Goal: Task Accomplishment & Management: Use online tool/utility

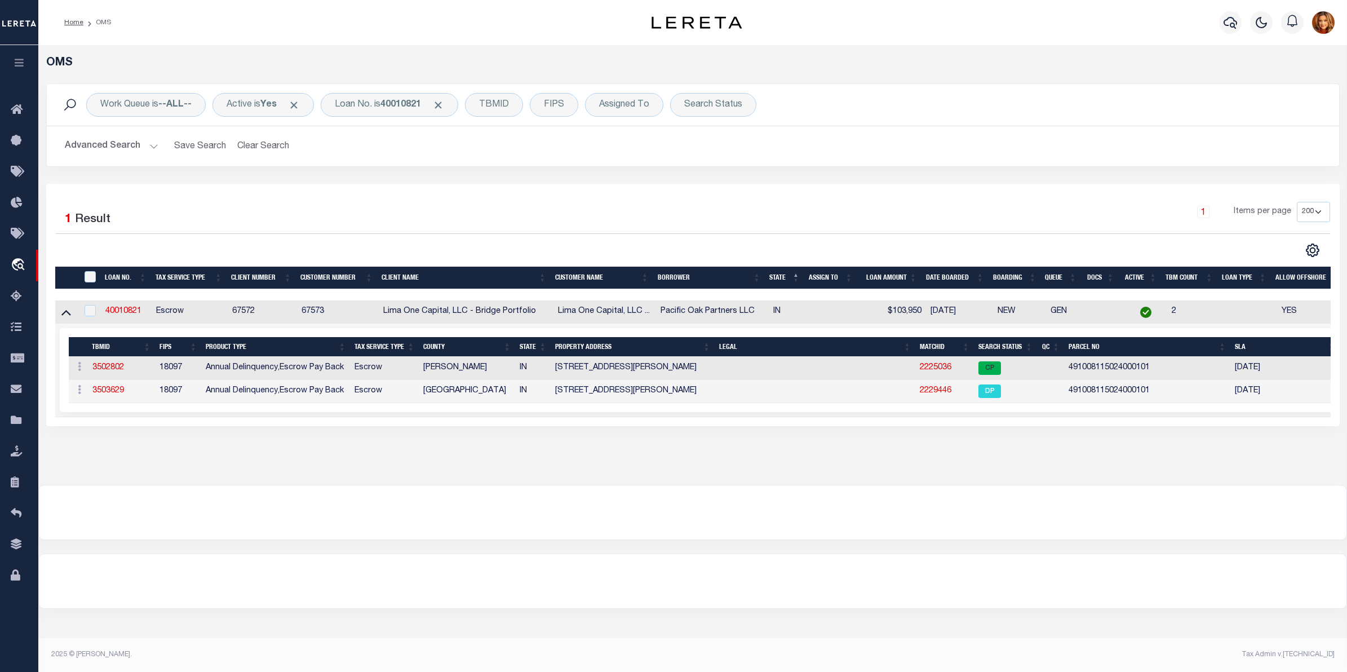
select select "200"
click at [269, 144] on button "Clear Search" at bounding box center [263, 146] width 61 height 22
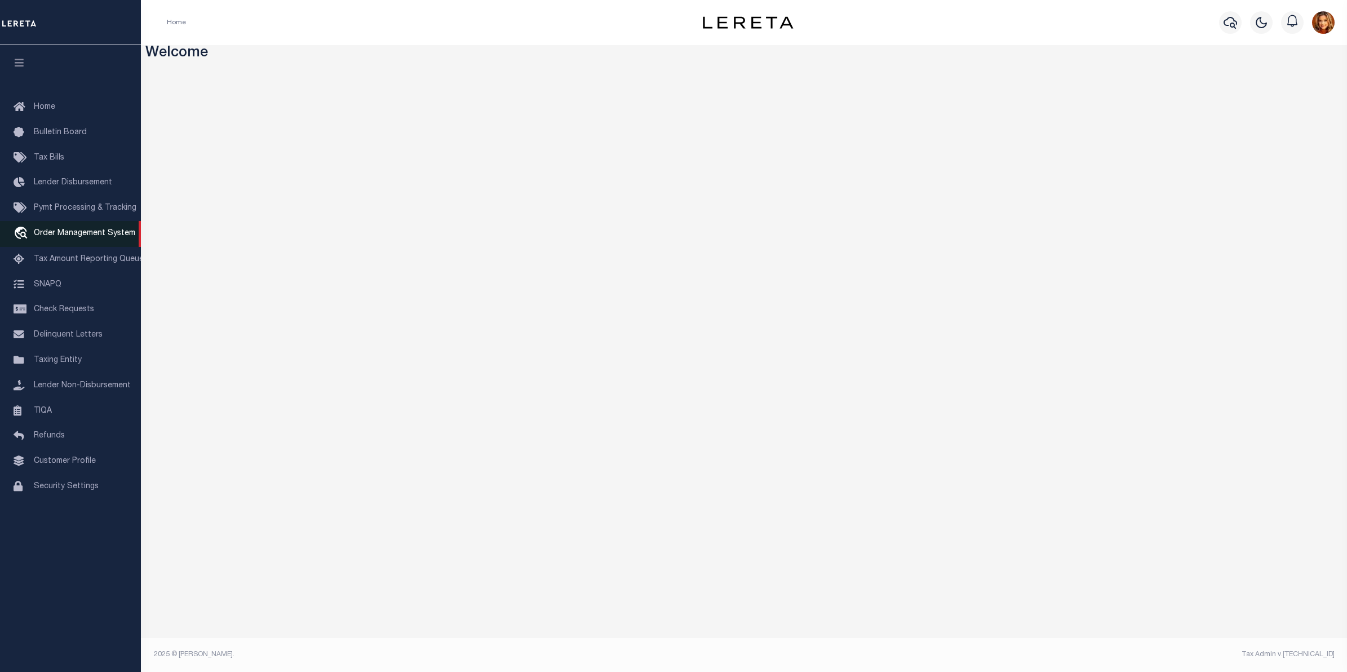
click at [64, 237] on span "Order Management System" at bounding box center [84, 233] width 101 height 8
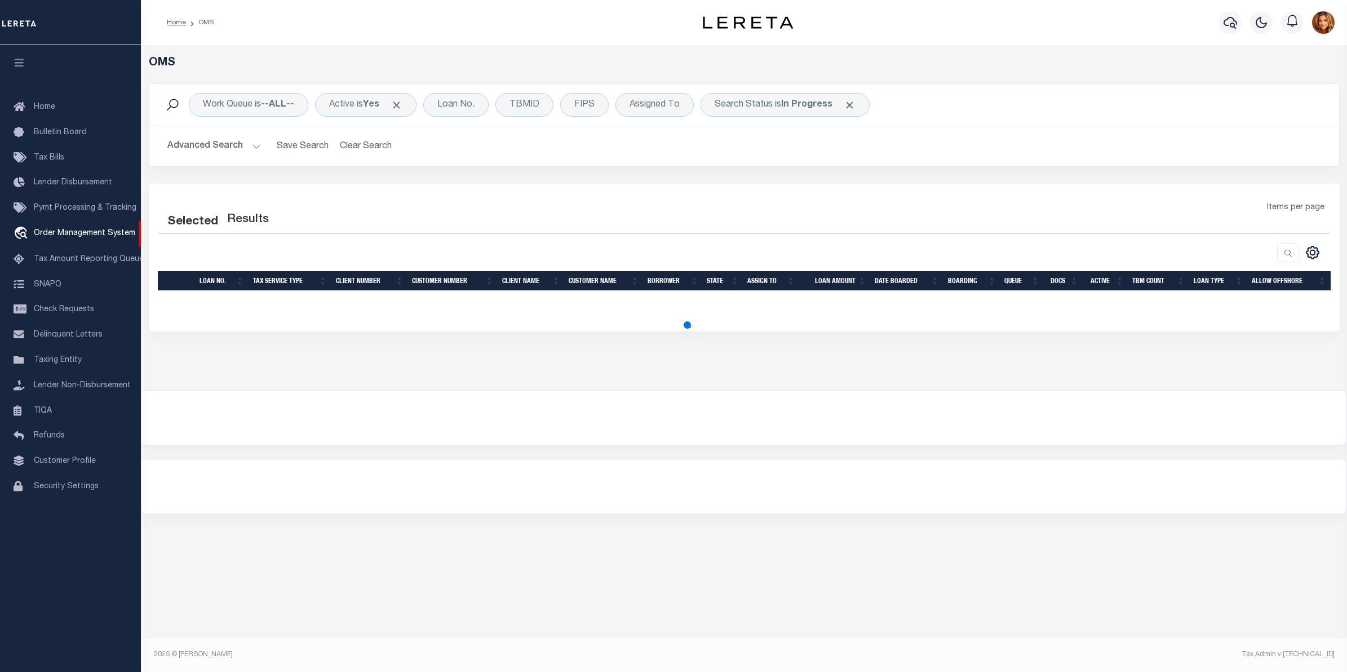
select select "200"
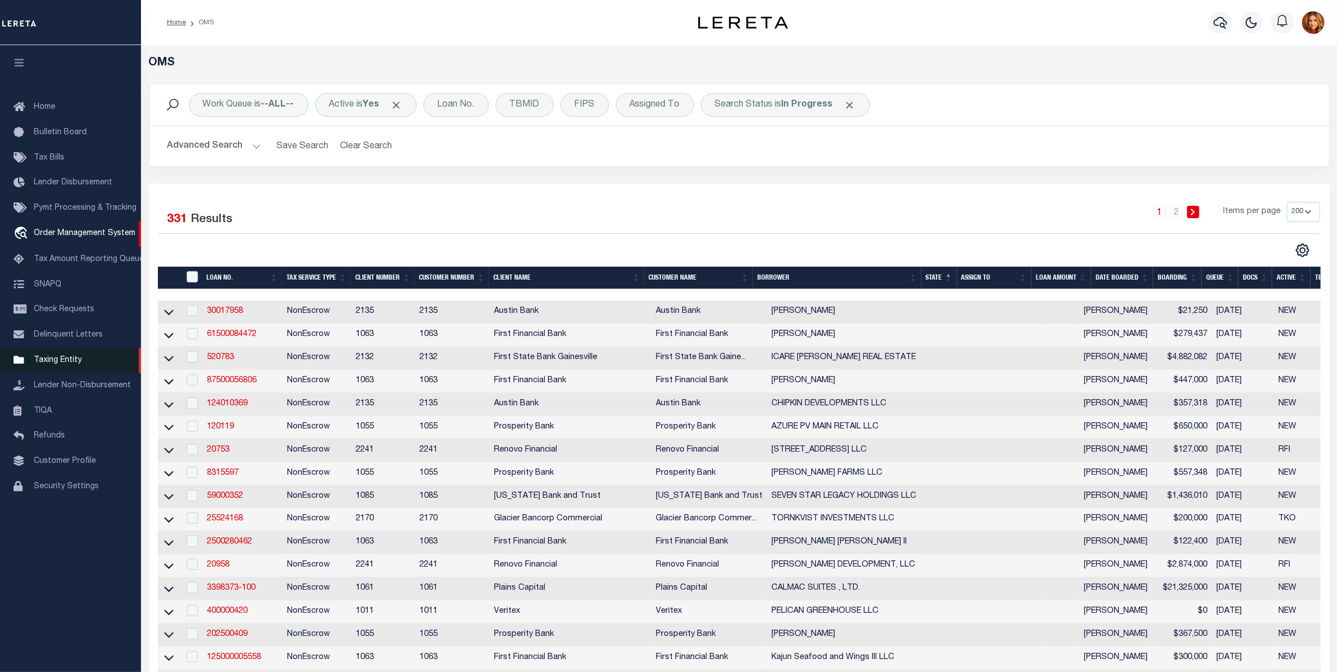
click at [56, 361] on span "Taxing Entity" at bounding box center [58, 360] width 48 height 8
click at [55, 233] on span "Order Management System" at bounding box center [84, 233] width 101 height 8
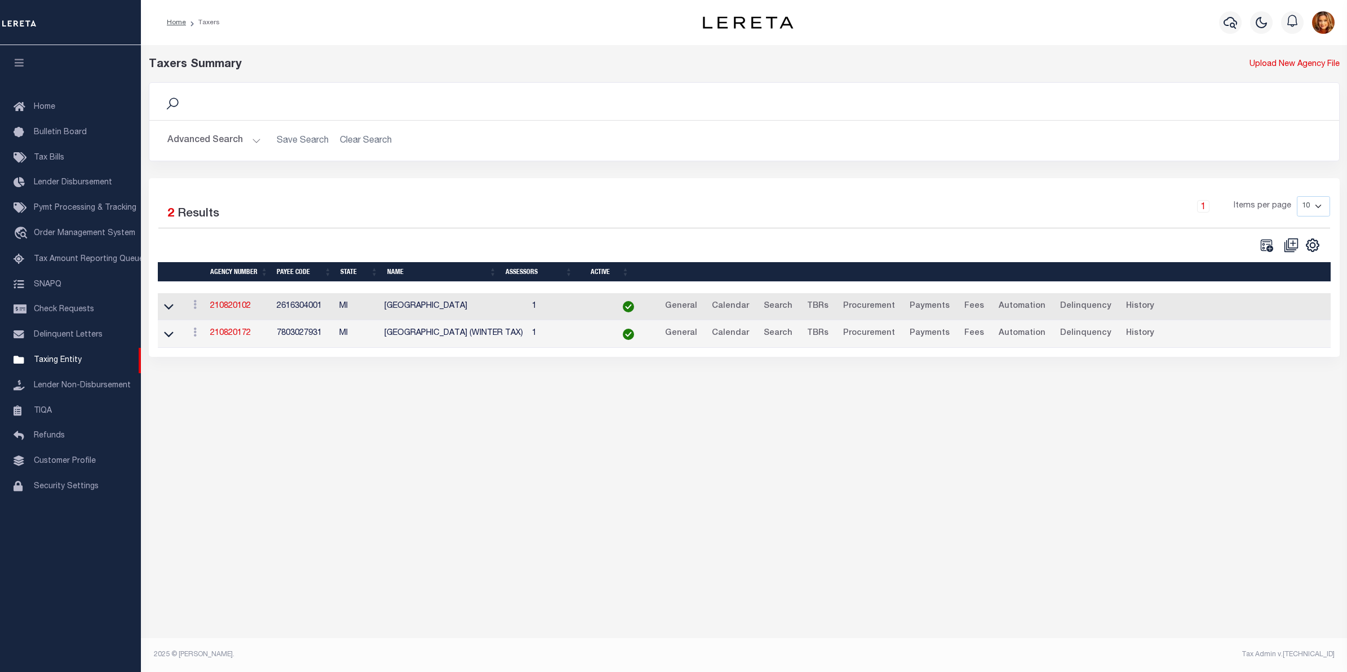
click at [211, 134] on button "Advanced Search" at bounding box center [214, 141] width 94 height 22
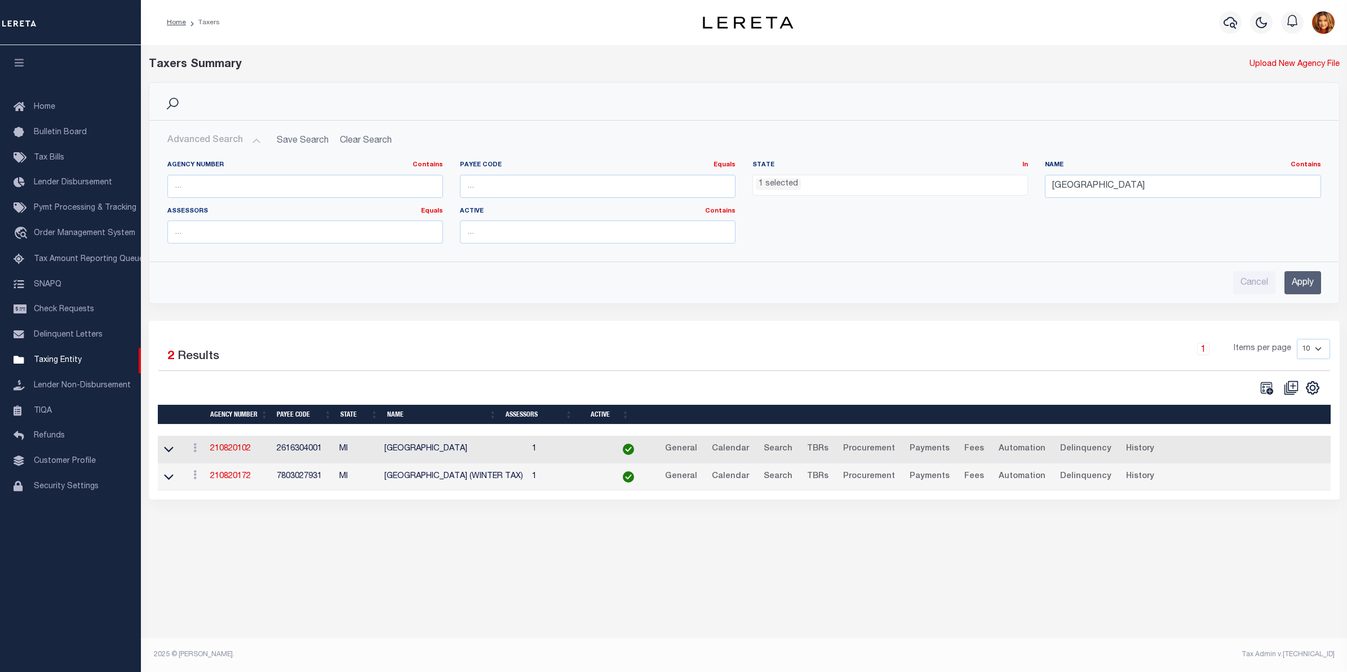
click at [803, 180] on ul "1 selected" at bounding box center [890, 182] width 275 height 15
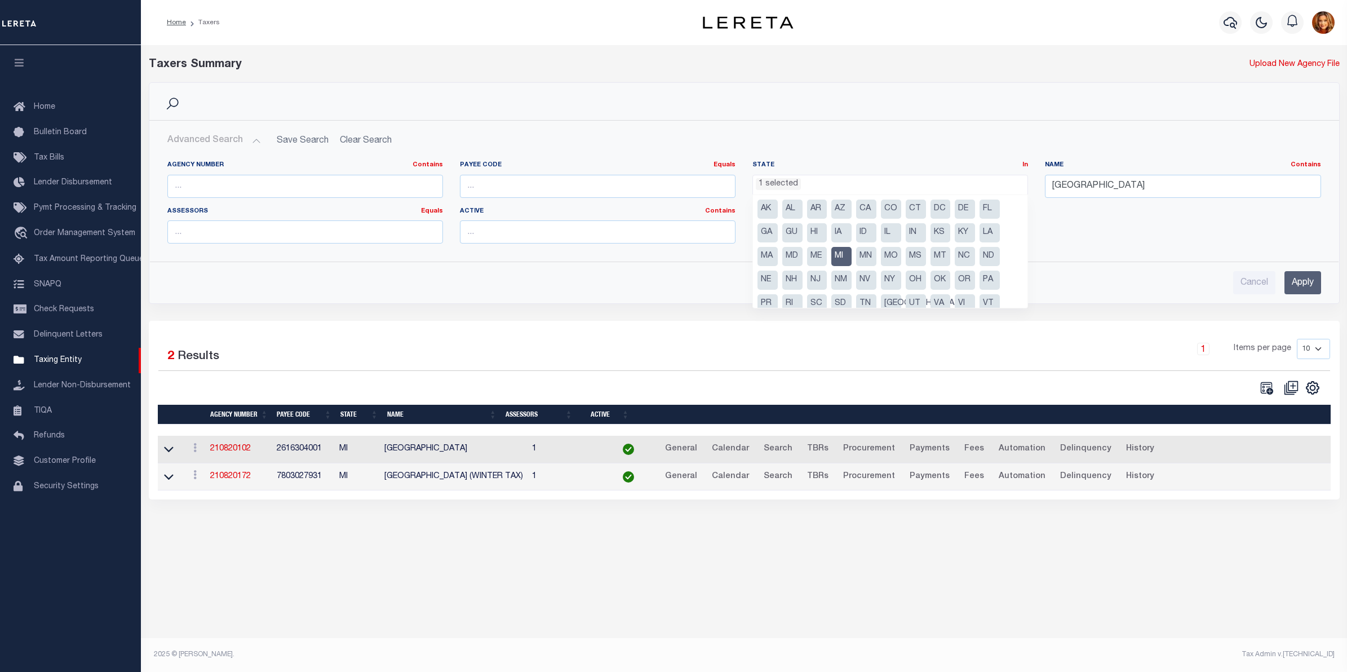
click at [834, 254] on li "MI" at bounding box center [842, 256] width 20 height 19
click at [886, 302] on li "[GEOGRAPHIC_DATA]" at bounding box center [891, 303] width 20 height 19
select select "[GEOGRAPHIC_DATA]"
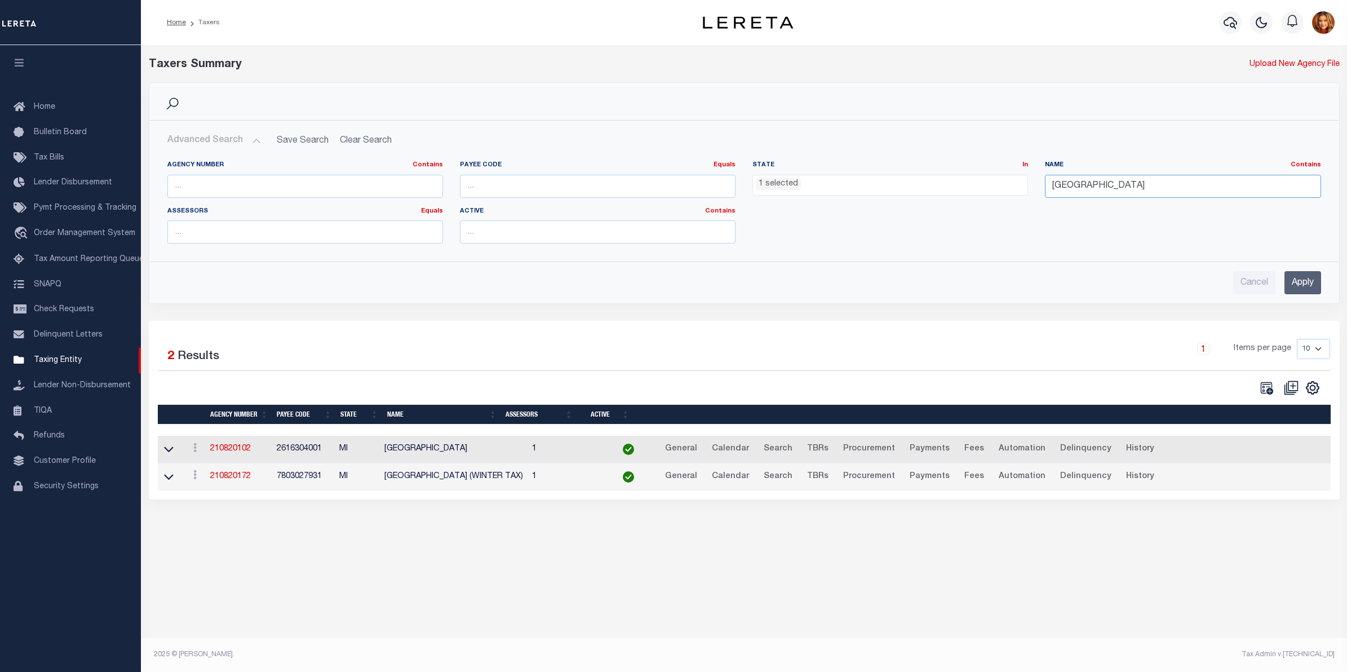
drag, startPoint x: 1124, startPoint y: 184, endPoint x: 981, endPoint y: 178, distance: 142.2
click at [981, 178] on div "Agency Number Contains Contains Is Payee Code Equals Equals Is Not Equal To Is …" at bounding box center [744, 207] width 1171 height 92
type input "anderson"
click at [1298, 289] on input "Apply" at bounding box center [1303, 282] width 37 height 23
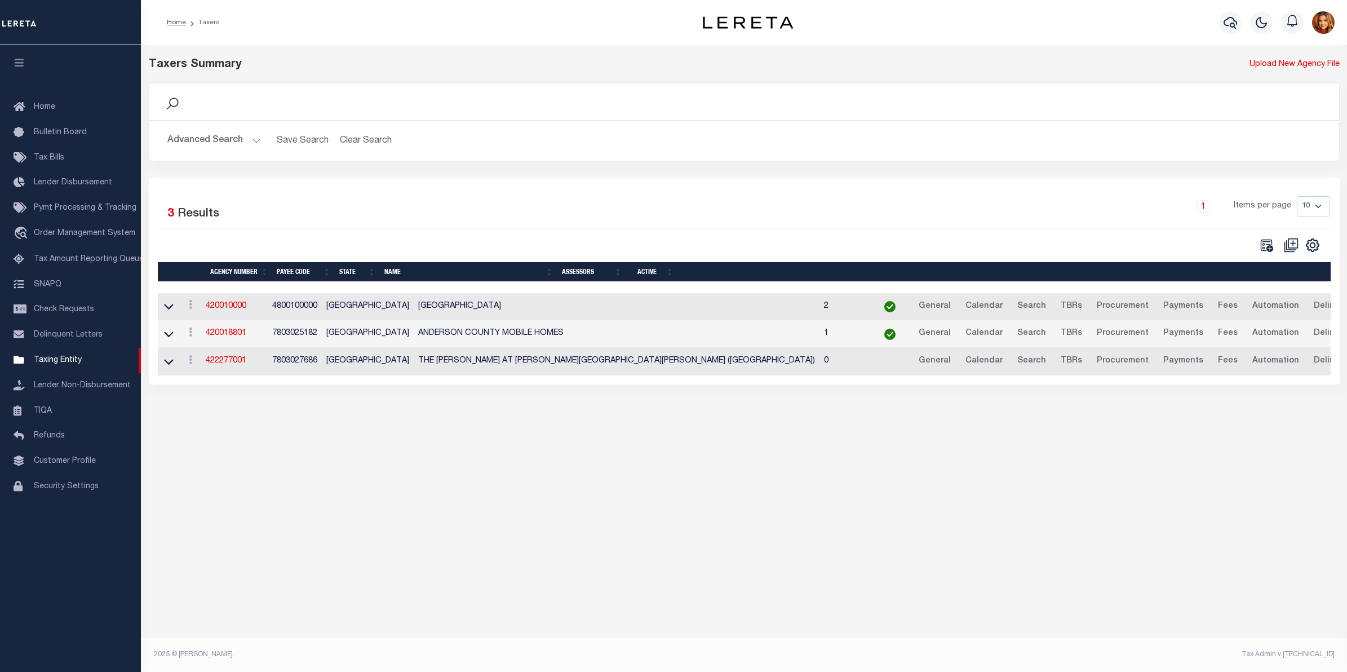
click at [162, 309] on link at bounding box center [168, 306] width 13 height 8
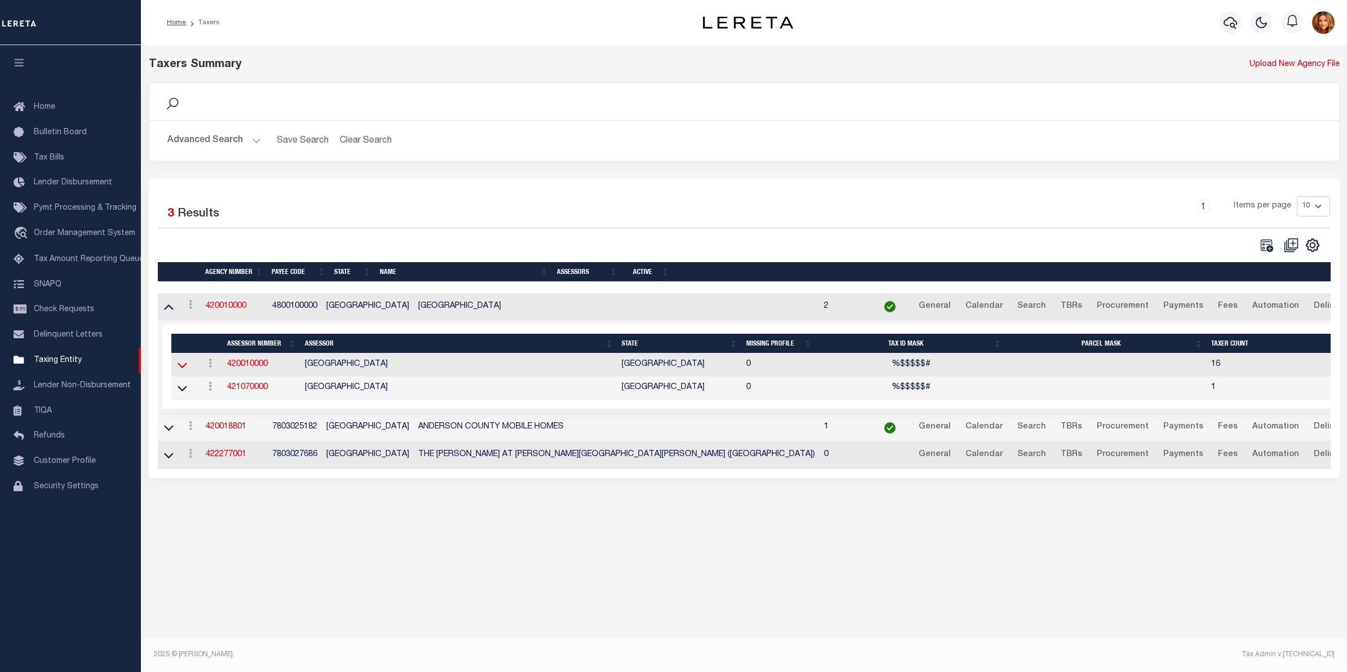
click at [184, 367] on icon at bounding box center [183, 365] width 10 height 12
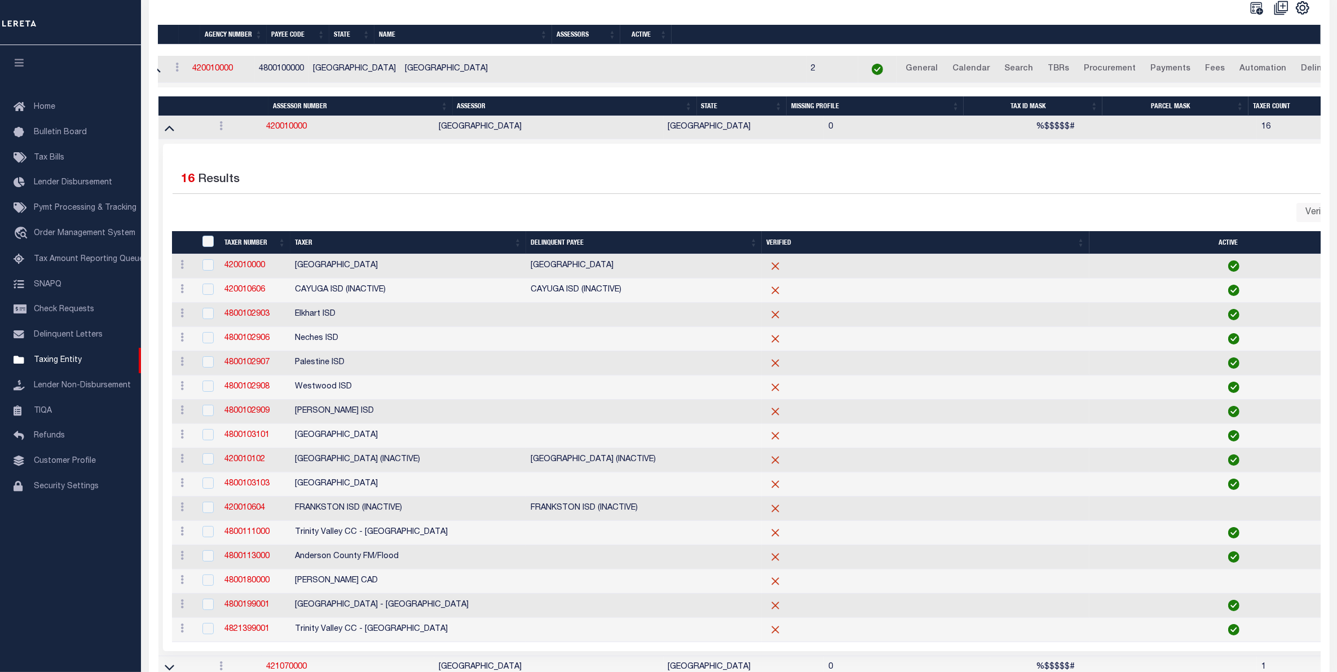
scroll to position [189, 0]
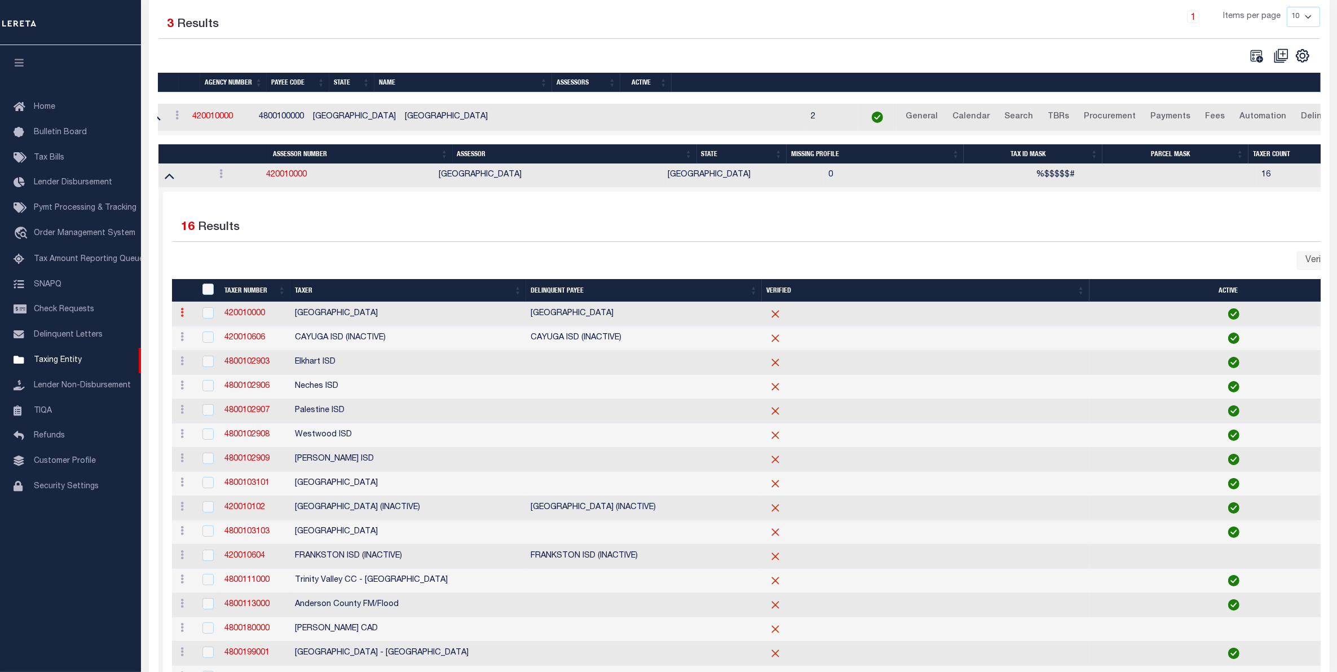
click at [181, 317] on icon at bounding box center [182, 312] width 3 height 9
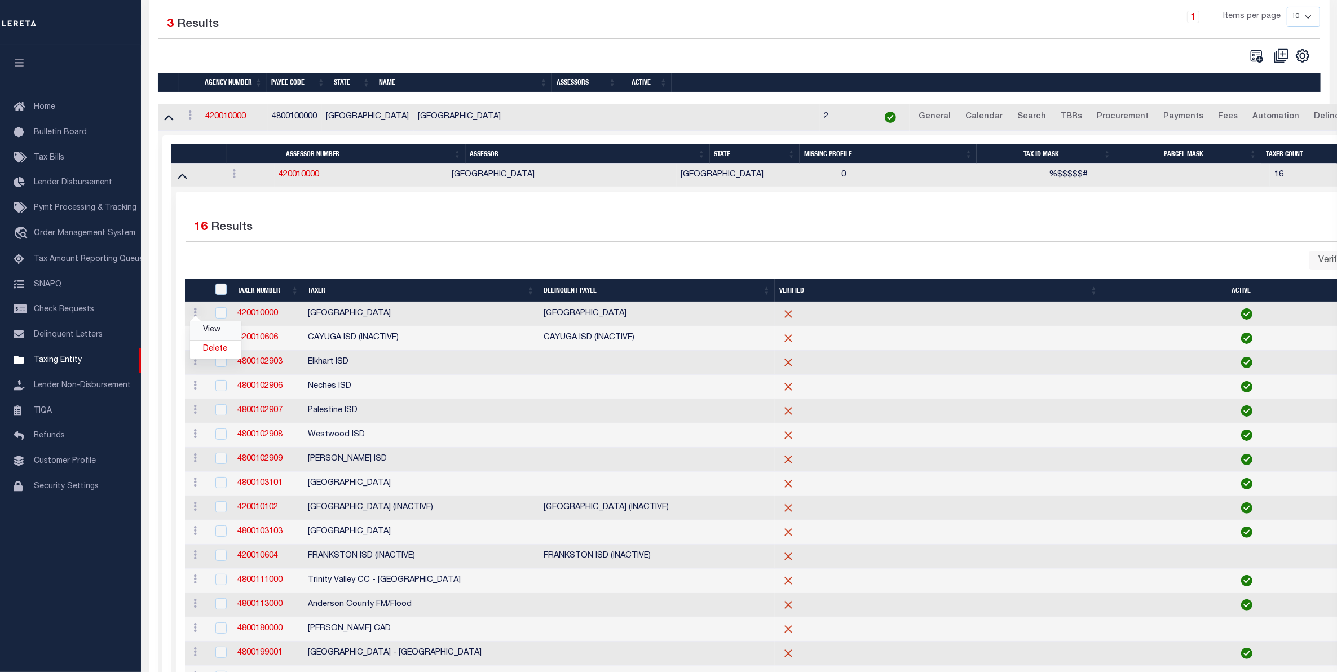
click at [215, 333] on link "View" at bounding box center [215, 330] width 51 height 19
checkbox input "true"
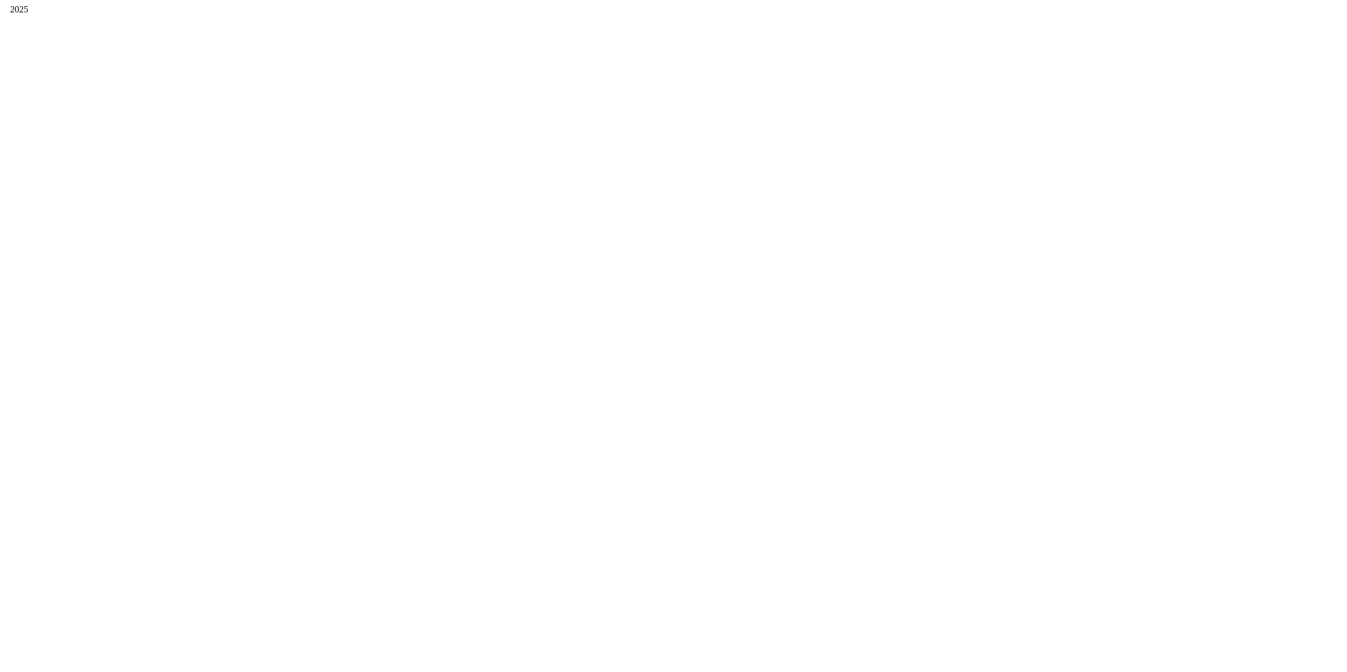
scroll to position [0, 0]
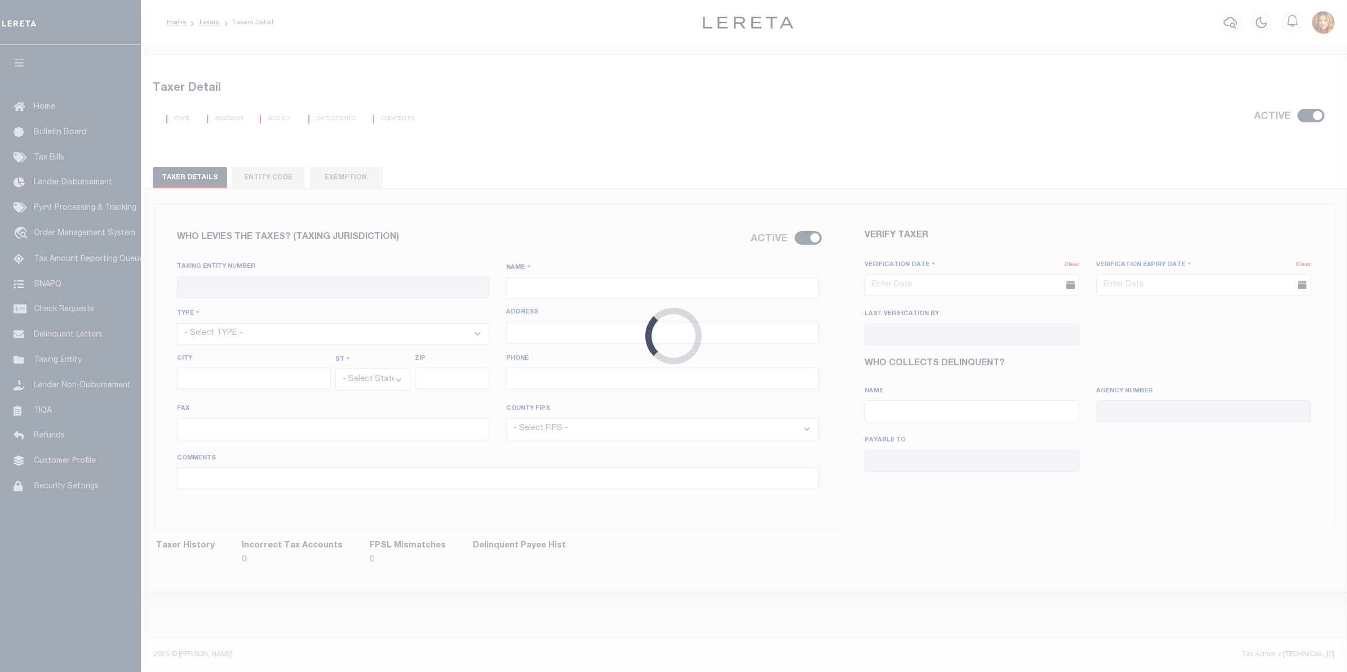
checkbox input "true"
type input "420010000"
type input "[GEOGRAPHIC_DATA]"
select select "6"
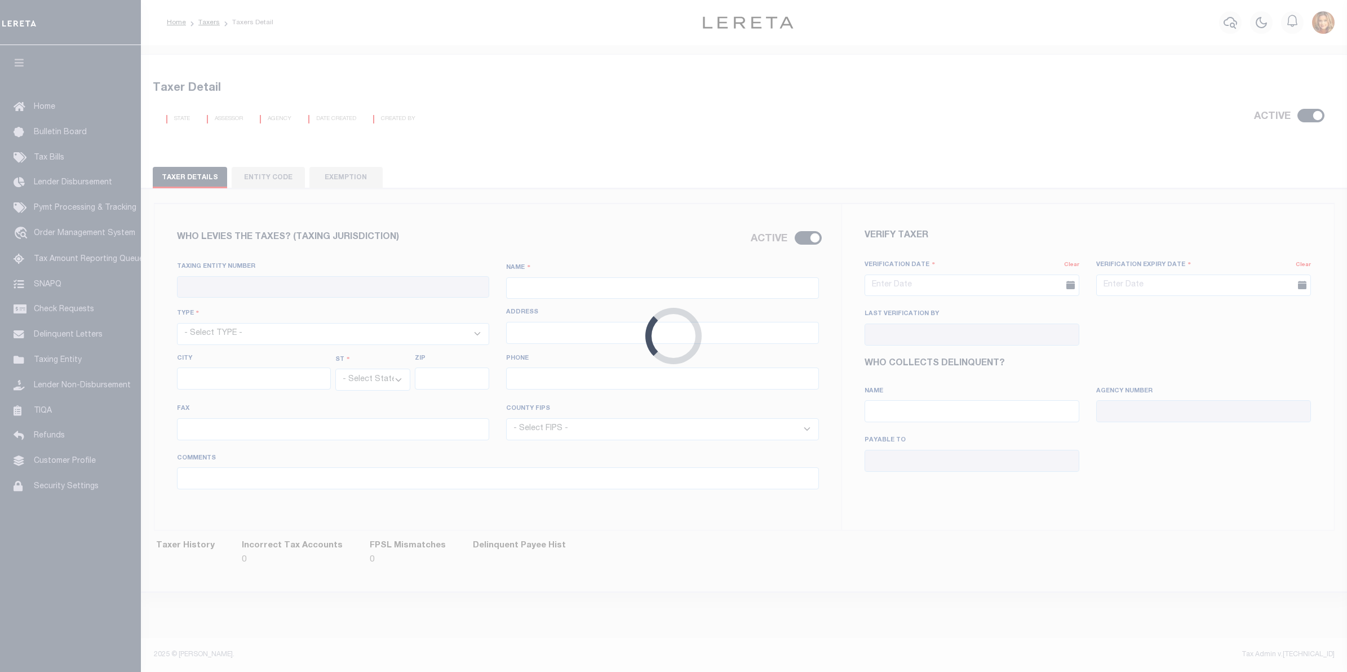
type input "703 N. Mallard St, Ste 104"
type input "Palestine"
select select "[GEOGRAPHIC_DATA]"
type input "75801"
type input "903-723-7423"
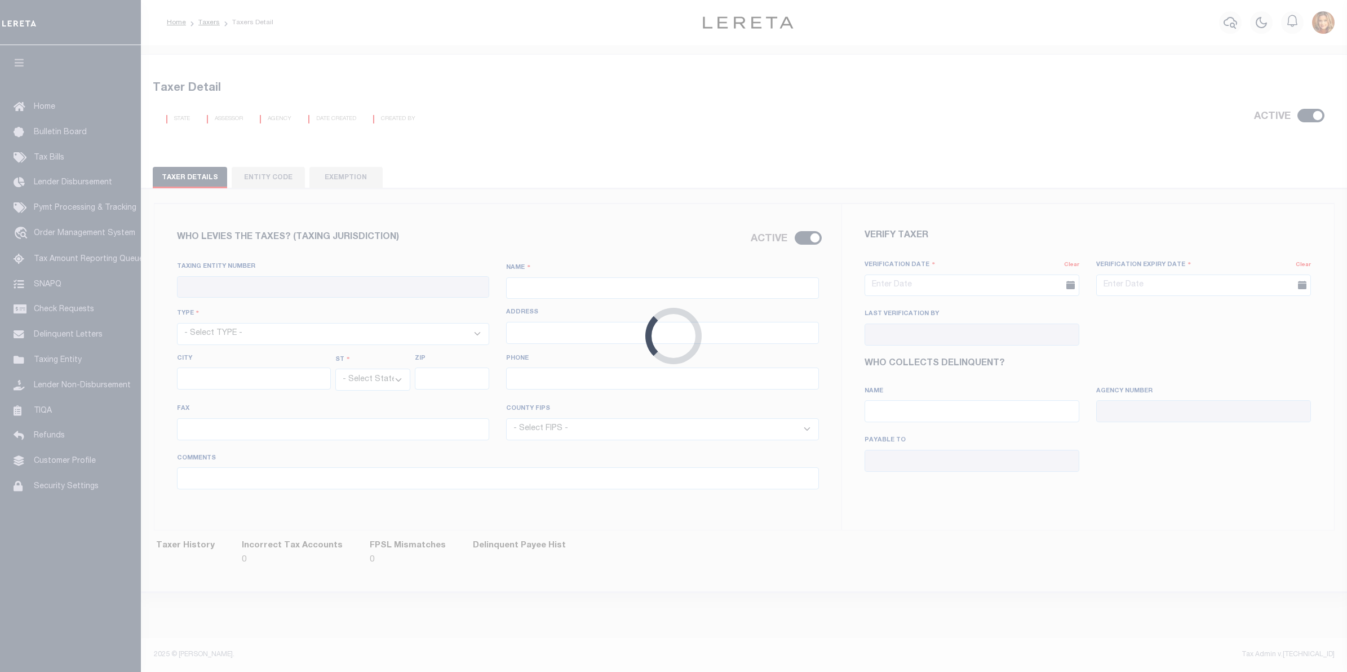
type input "903-723-7801"
select select "48001"
type input "10/23/2017"
type input "07/31/2018"
type input "Mandy Combs"
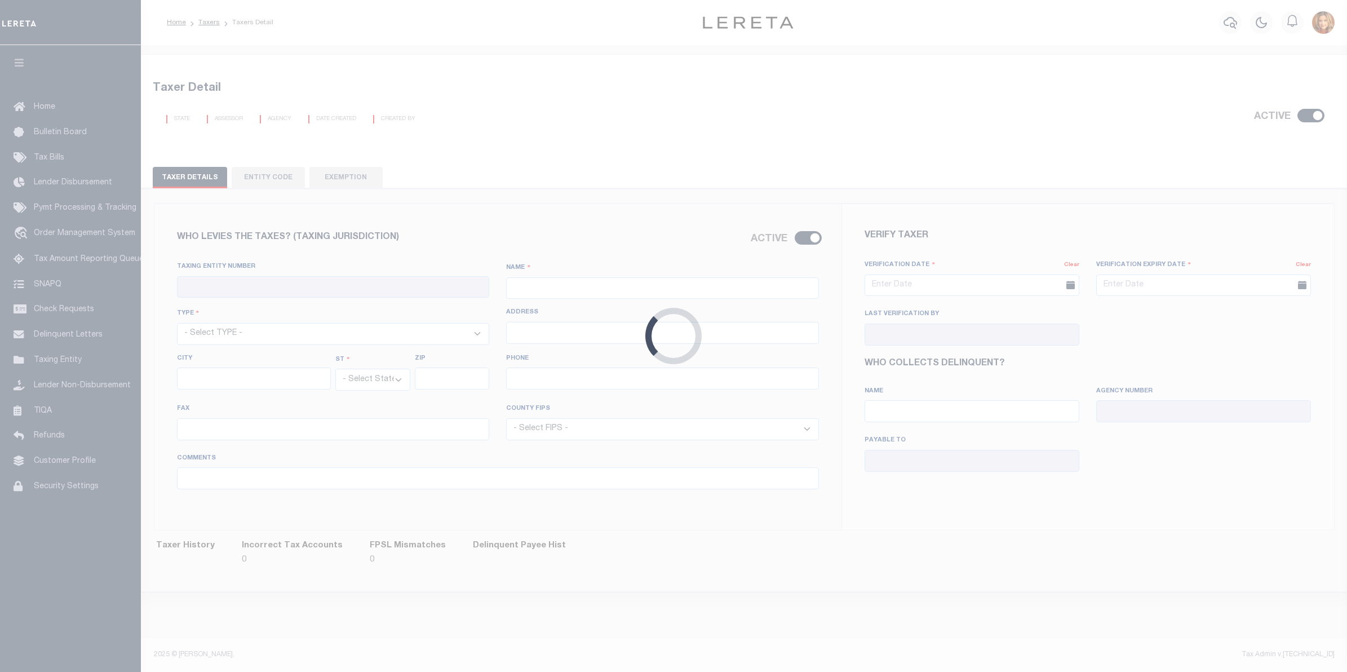
type input "[GEOGRAPHIC_DATA] - County"
type input "420010000"
type input "MARGIE H. GRISSOM, TAC"
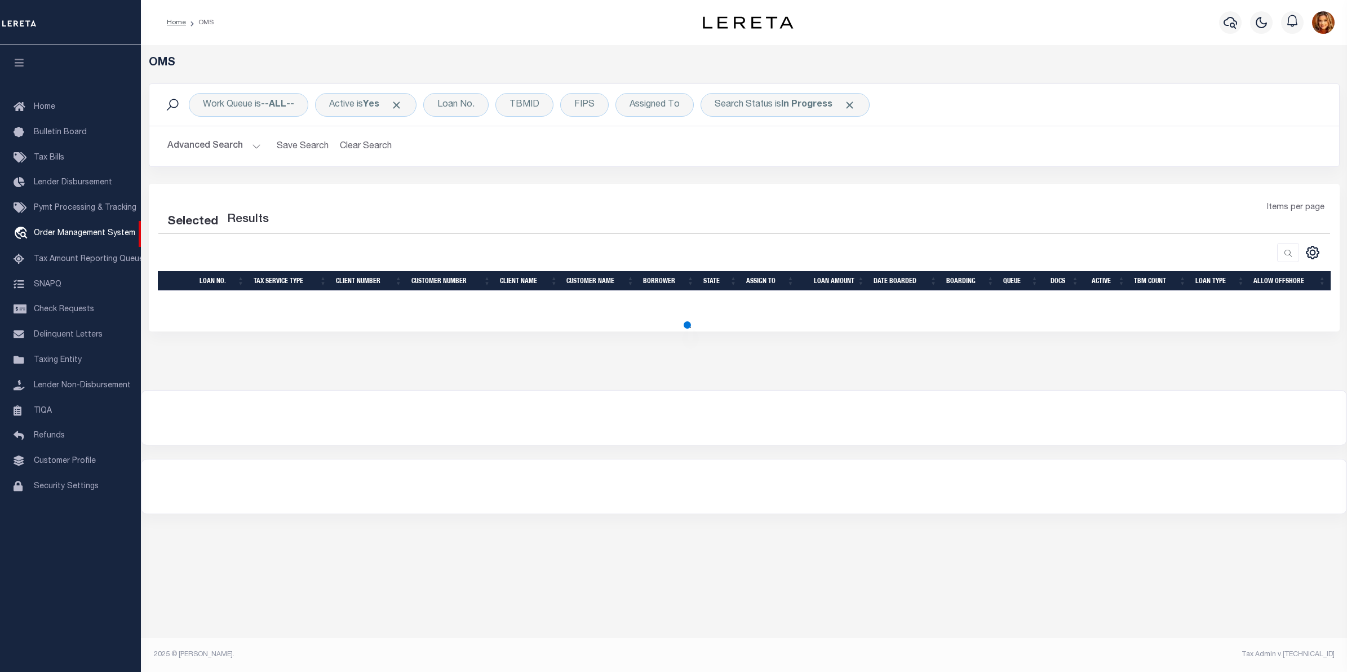
click at [211, 145] on button "Advanced Search" at bounding box center [214, 146] width 94 height 22
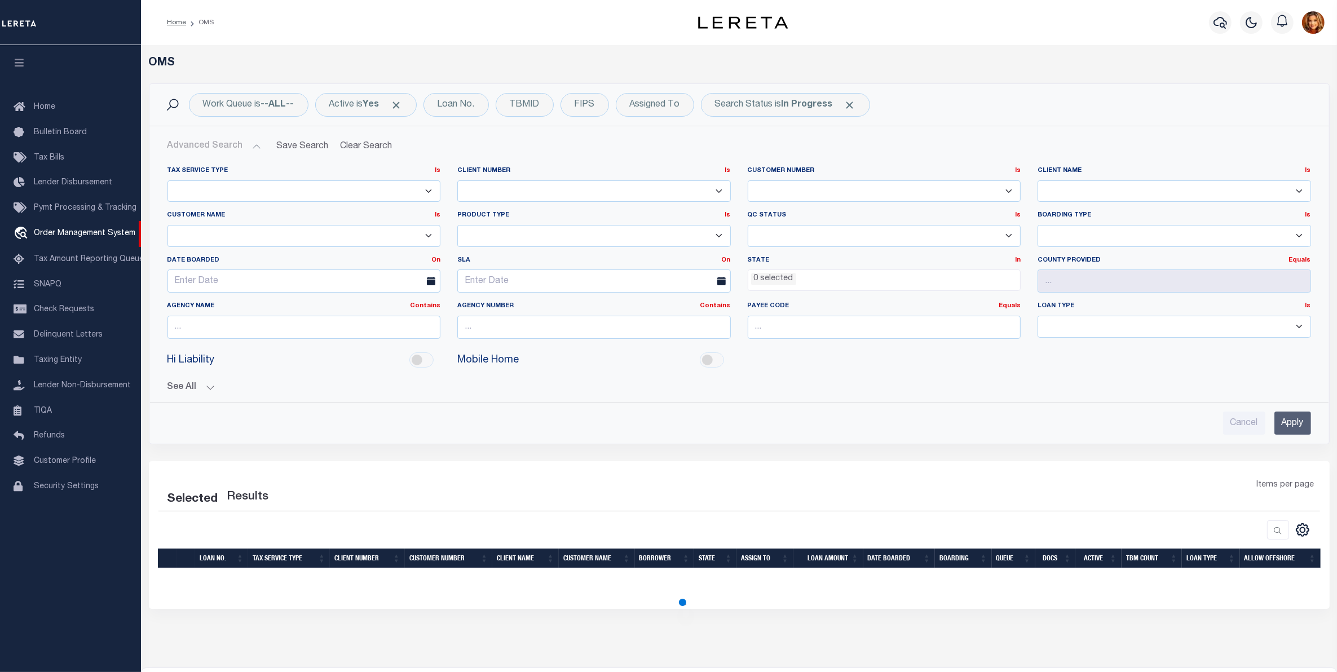
click at [795, 271] on span "0 selected" at bounding box center [884, 279] width 273 height 21
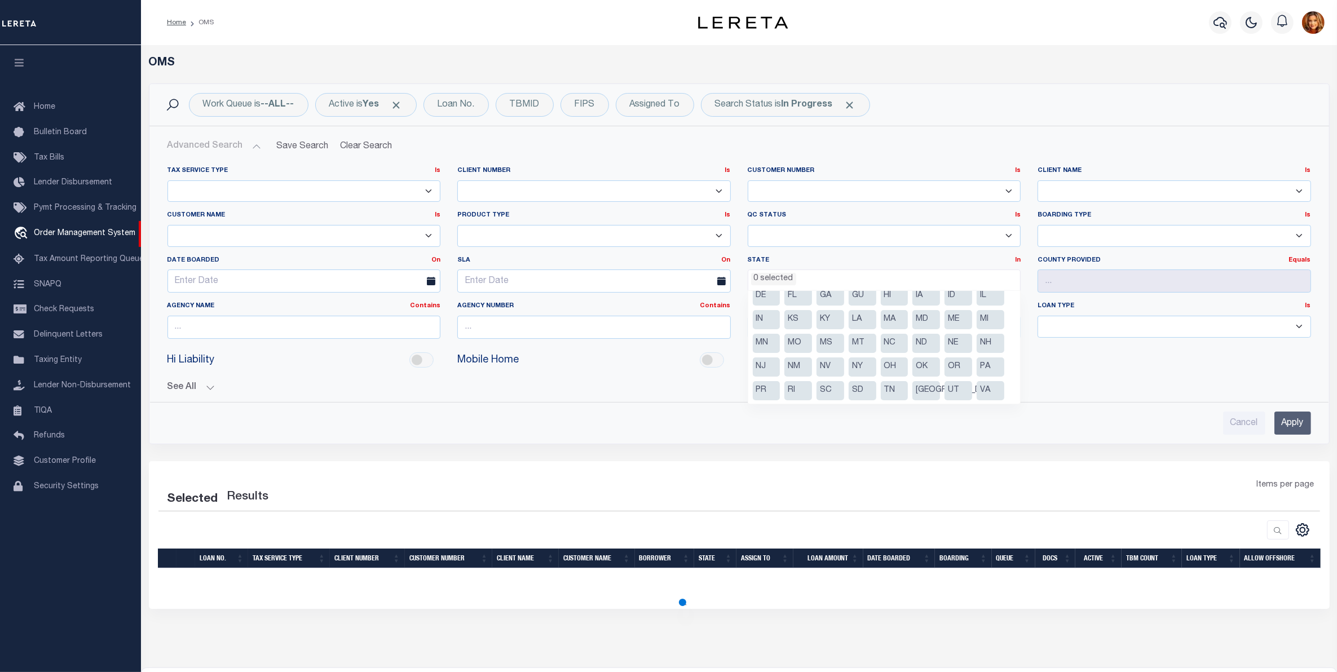
scroll to position [57, 0]
click at [923, 368] on li "[GEOGRAPHIC_DATA]" at bounding box center [926, 366] width 28 height 19
select select "[GEOGRAPHIC_DATA]"
select select "200"
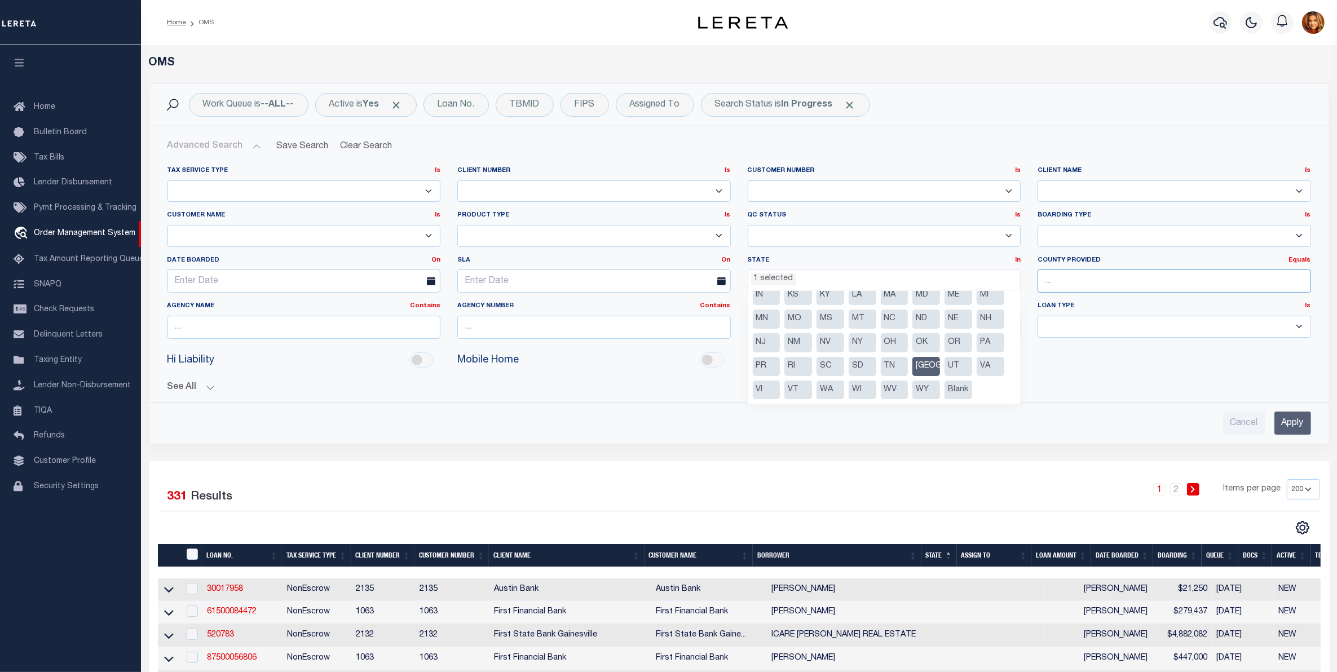
click at [1061, 288] on input "text" at bounding box center [1173, 280] width 273 height 23
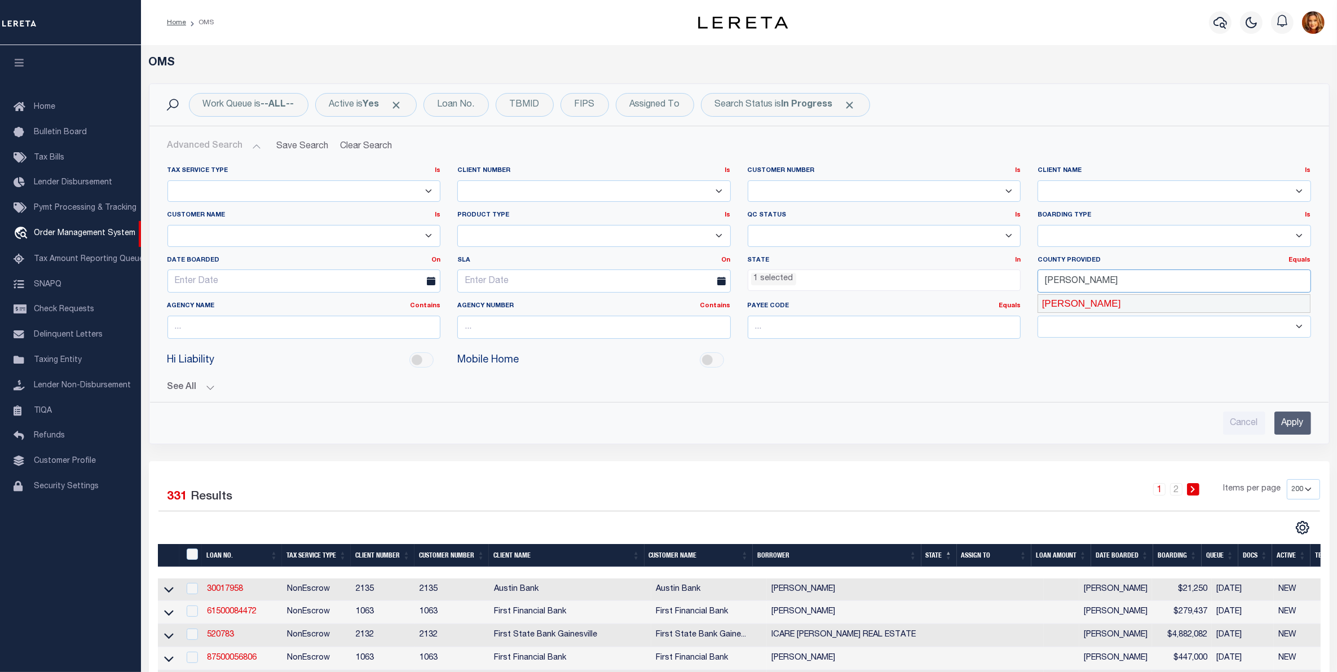
click at [1080, 302] on div "[PERSON_NAME]" at bounding box center [1174, 304] width 272 height 18
type input "[PERSON_NAME]"
click at [1293, 427] on input "Apply" at bounding box center [1292, 423] width 37 height 23
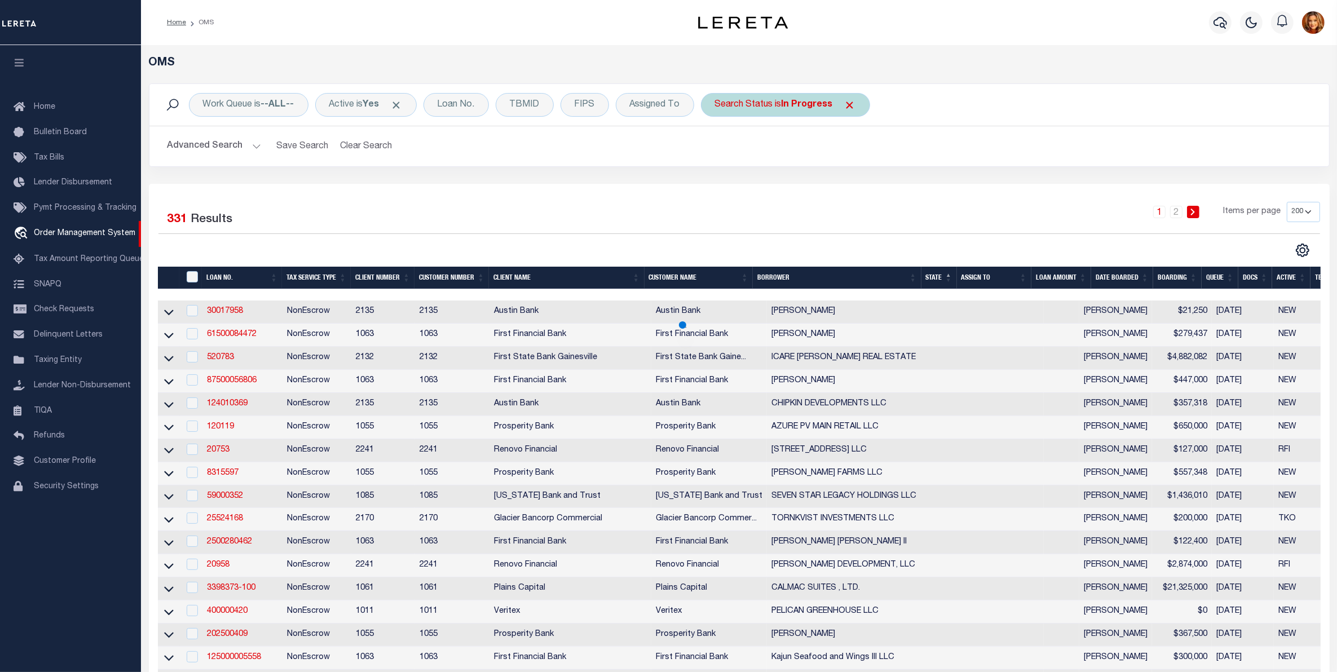
click at [804, 106] on b "In Progress" at bounding box center [806, 104] width 51 height 9
click at [751, 165] on select "Automated Search Bad Parcel Complete Duplicate Parcel High Dollar Reporting In …" at bounding box center [798, 159] width 166 height 21
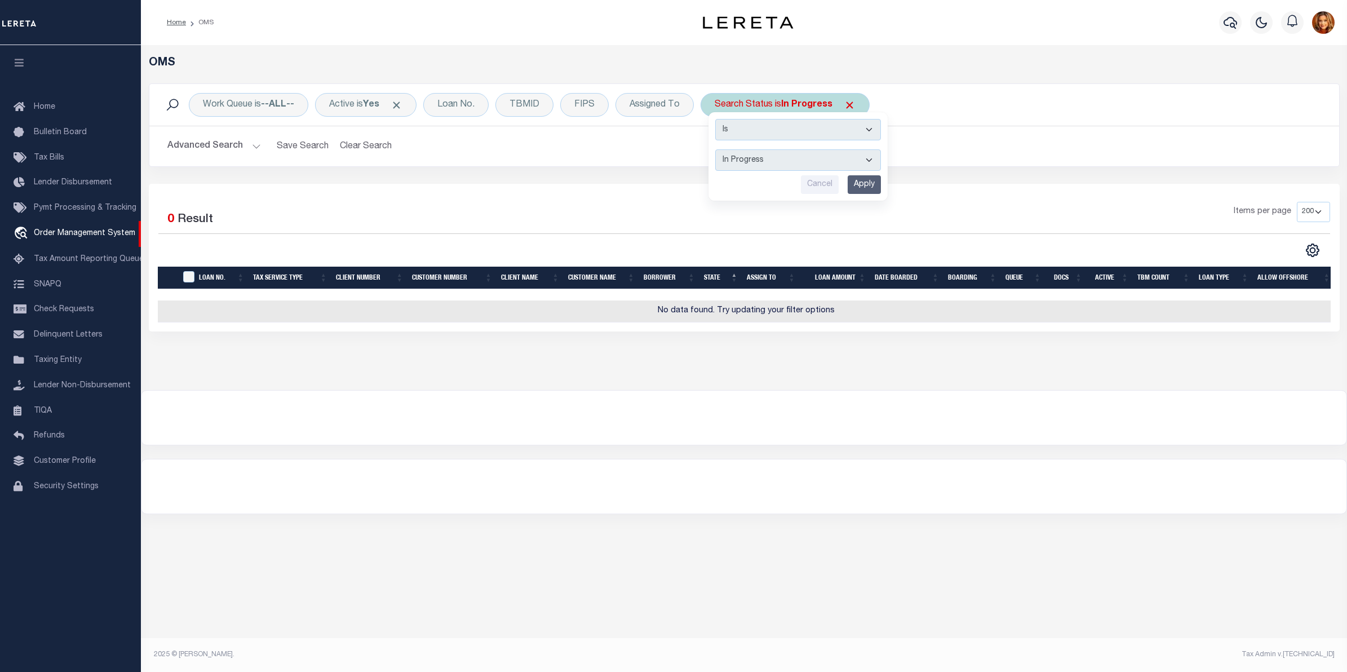
select select "CP"
click at [718, 150] on select "Automated Search Bad Parcel Complete Duplicate Parcel High Dollar Reporting In …" at bounding box center [798, 159] width 166 height 21
click at [875, 184] on input "Apply" at bounding box center [864, 184] width 33 height 19
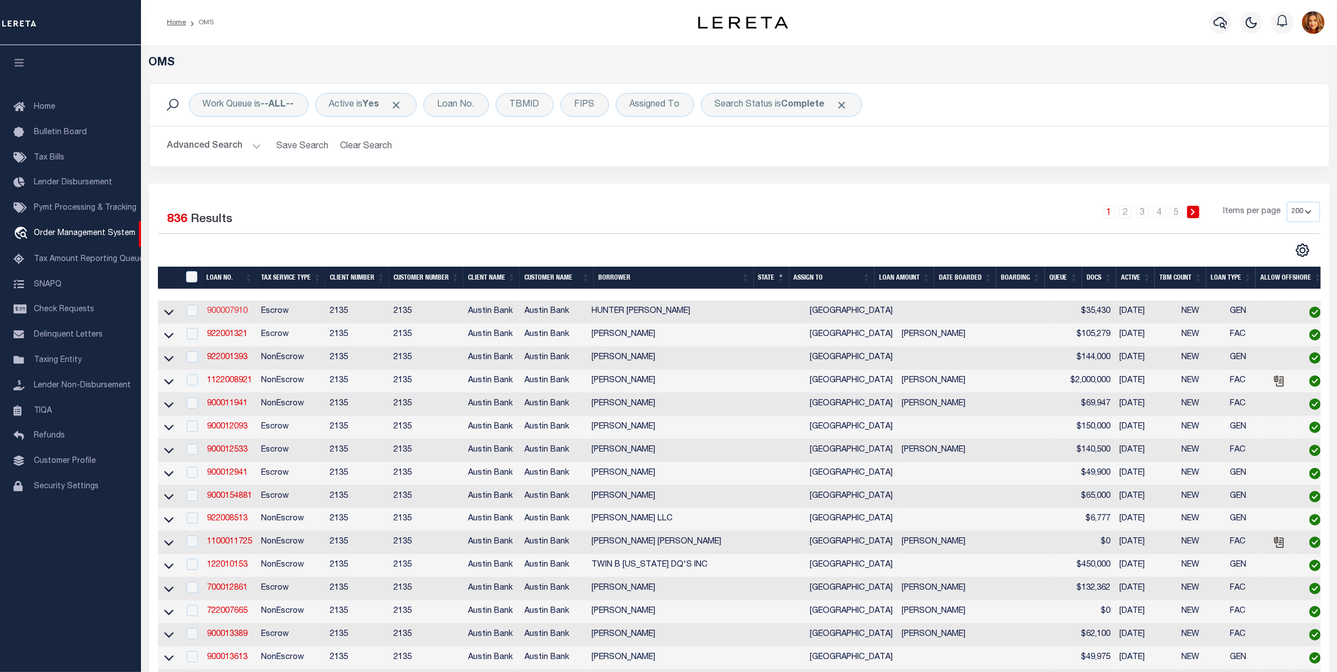
click at [226, 314] on link "900007910" at bounding box center [227, 311] width 41 height 8
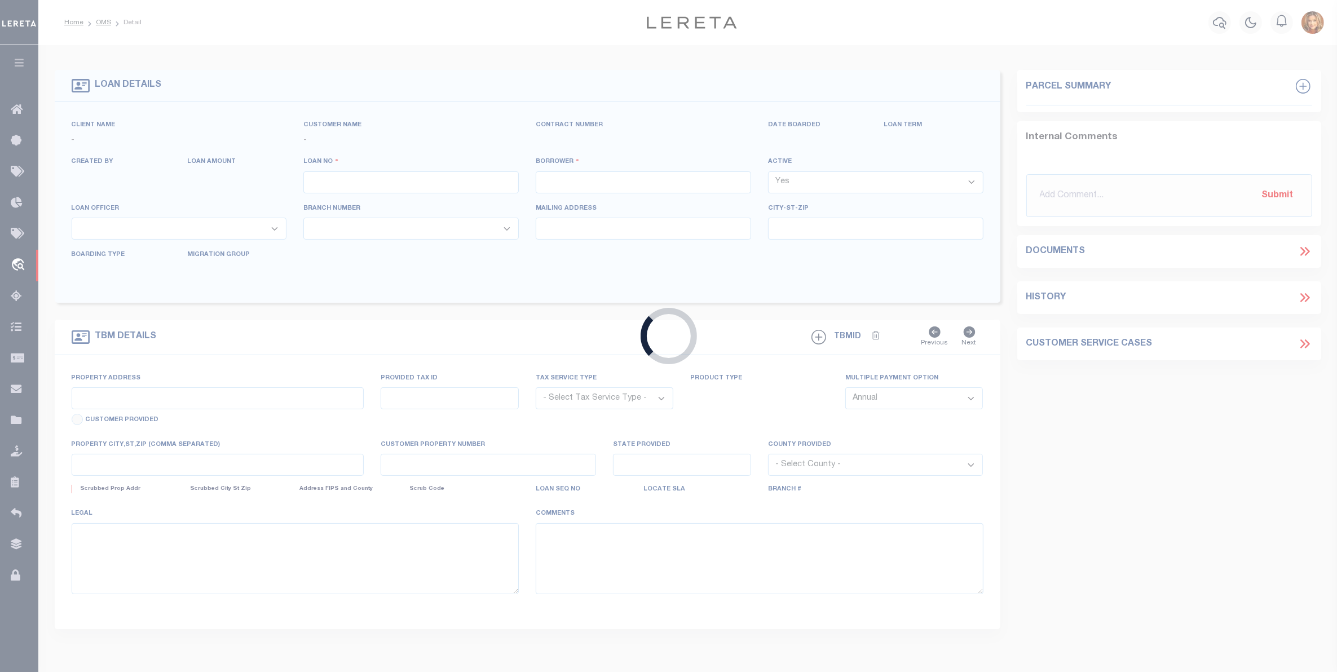
type input "900007910"
type input "HUNTER [PERSON_NAME]"
select select
type input "[STREET_ADDRESS][PERSON_NAME]"
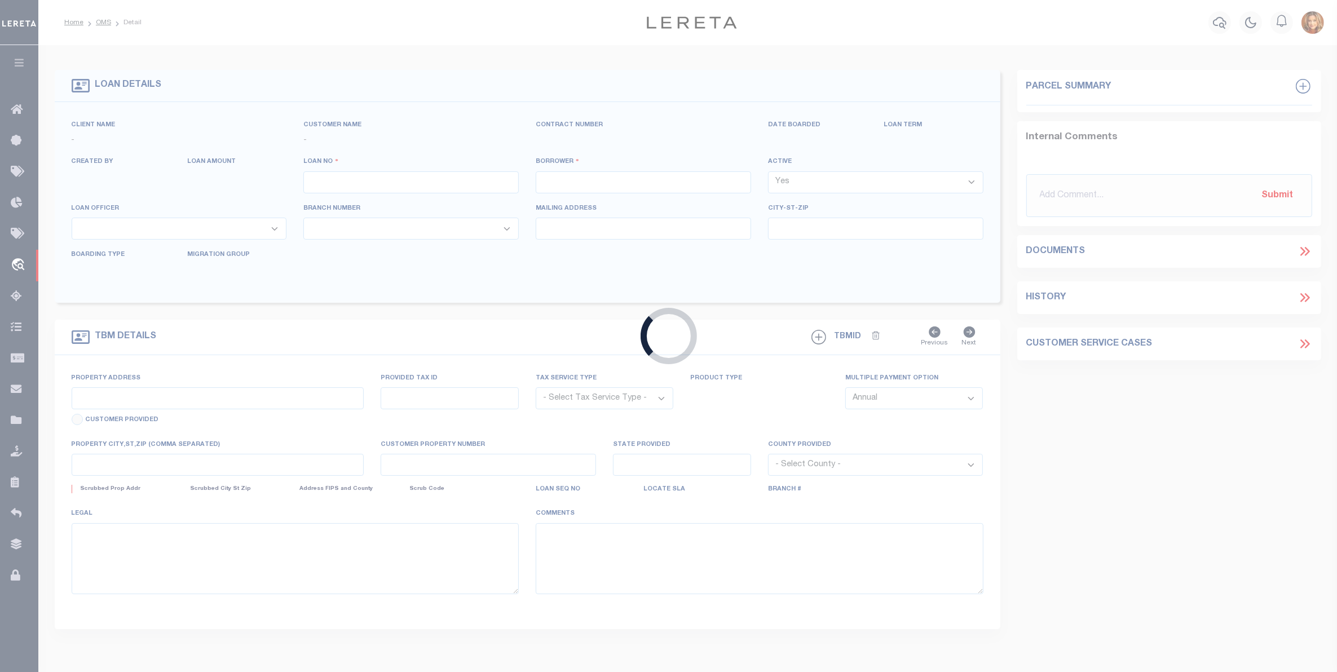
type input "[GEOGRAPHIC_DATA], [GEOGRAPHIC_DATA] 75763"
select select "Escrow"
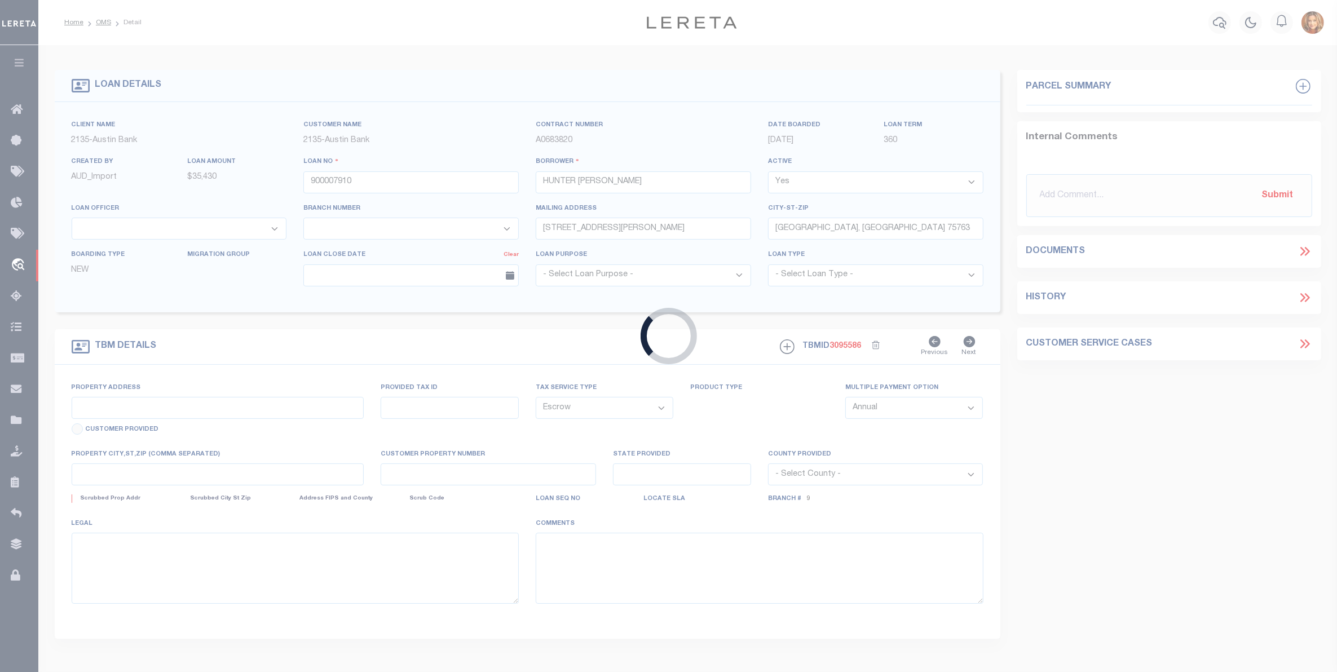
type input "[STREET_ADDRESS]"
type input "[GEOGRAPHIC_DATA] ACCT# 0594-0578-0500-0000"
select select
type input "[GEOGRAPHIC_DATA] [GEOGRAPHIC_DATA] 75803-9614"
type input "[GEOGRAPHIC_DATA]"
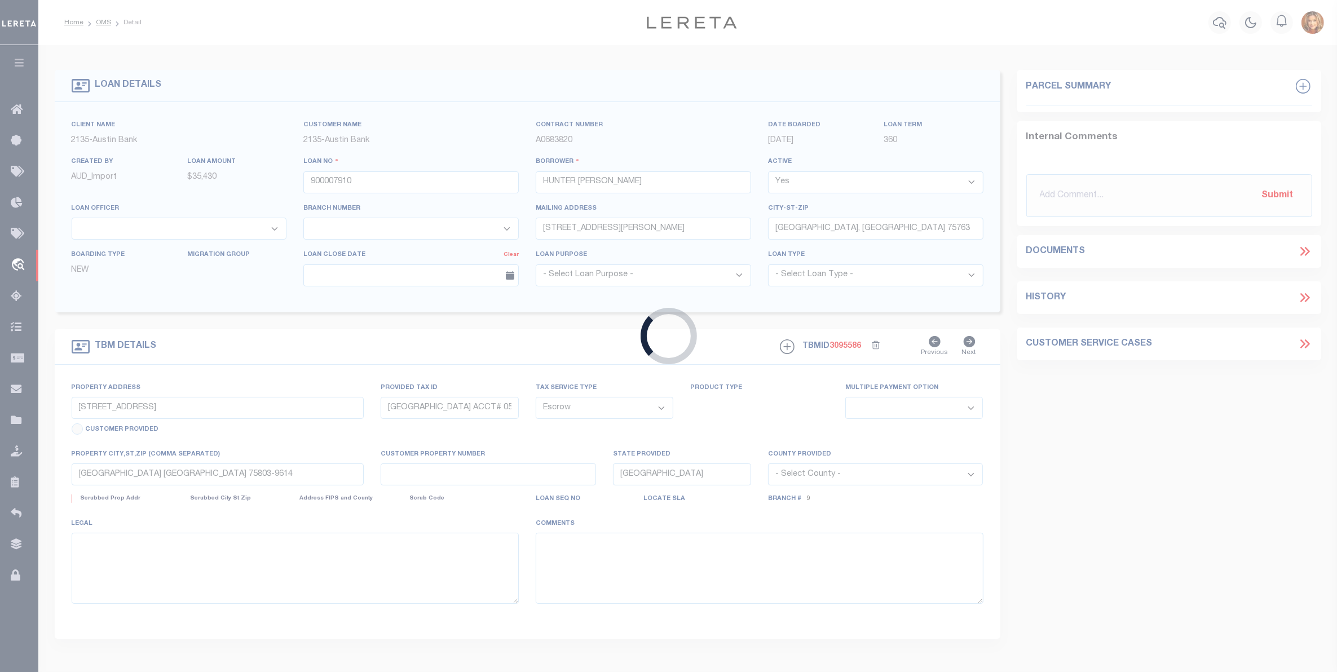
select select
type textarea "DT [PERSON_NAME] SVY A-594"
select select "8170"
select select "2593"
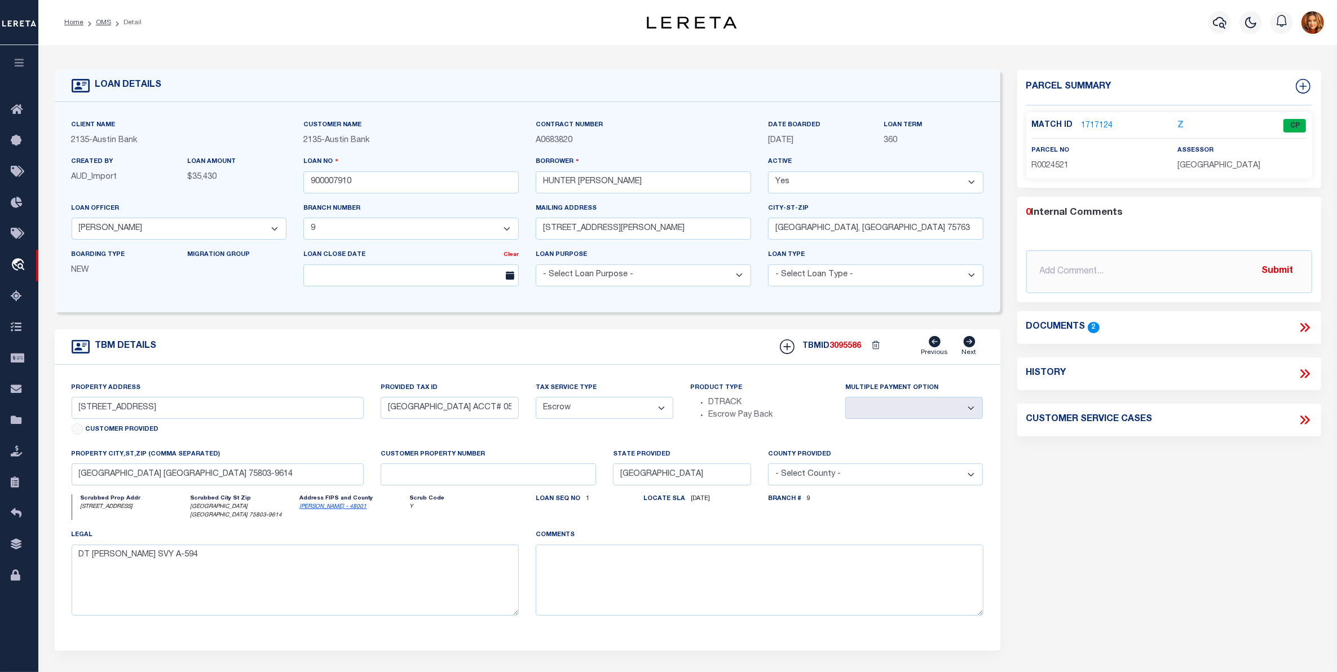
click at [1087, 125] on link "1717124" at bounding box center [1097, 126] width 32 height 12
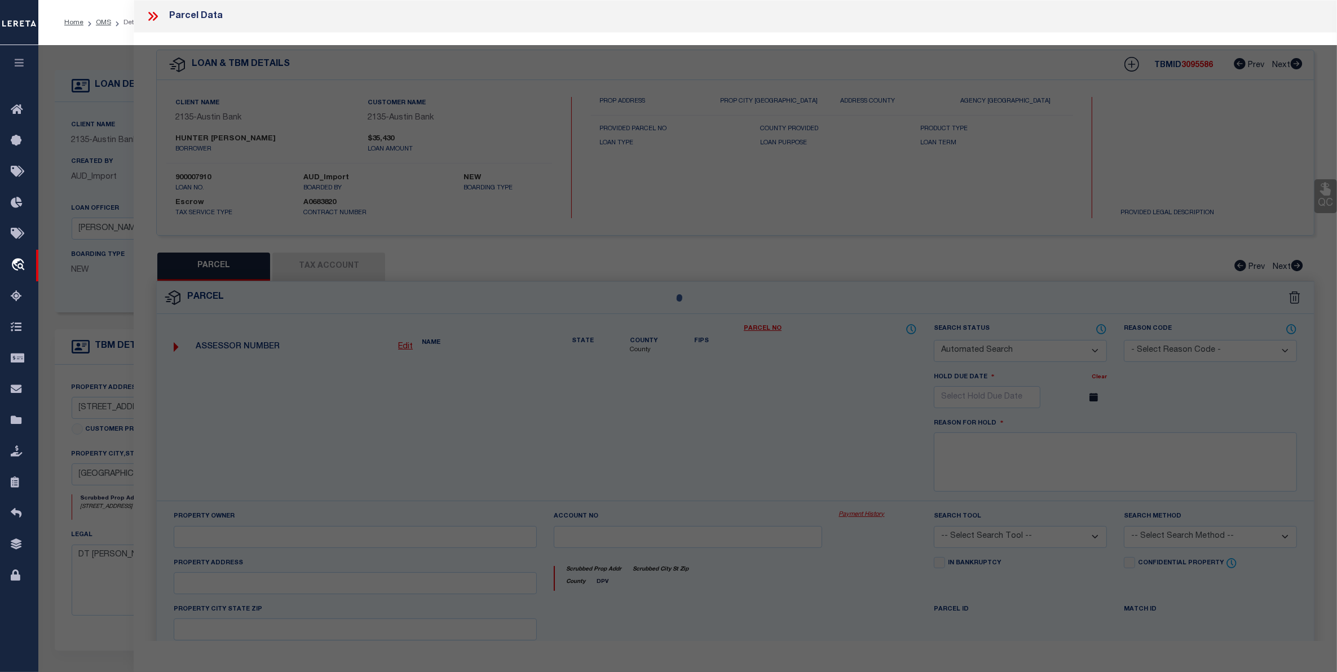
checkbox input "false"
select select "CP"
type input "[PERSON_NAME] A & [PERSON_NAME]"
type input "[STREET_ADDRESS]"
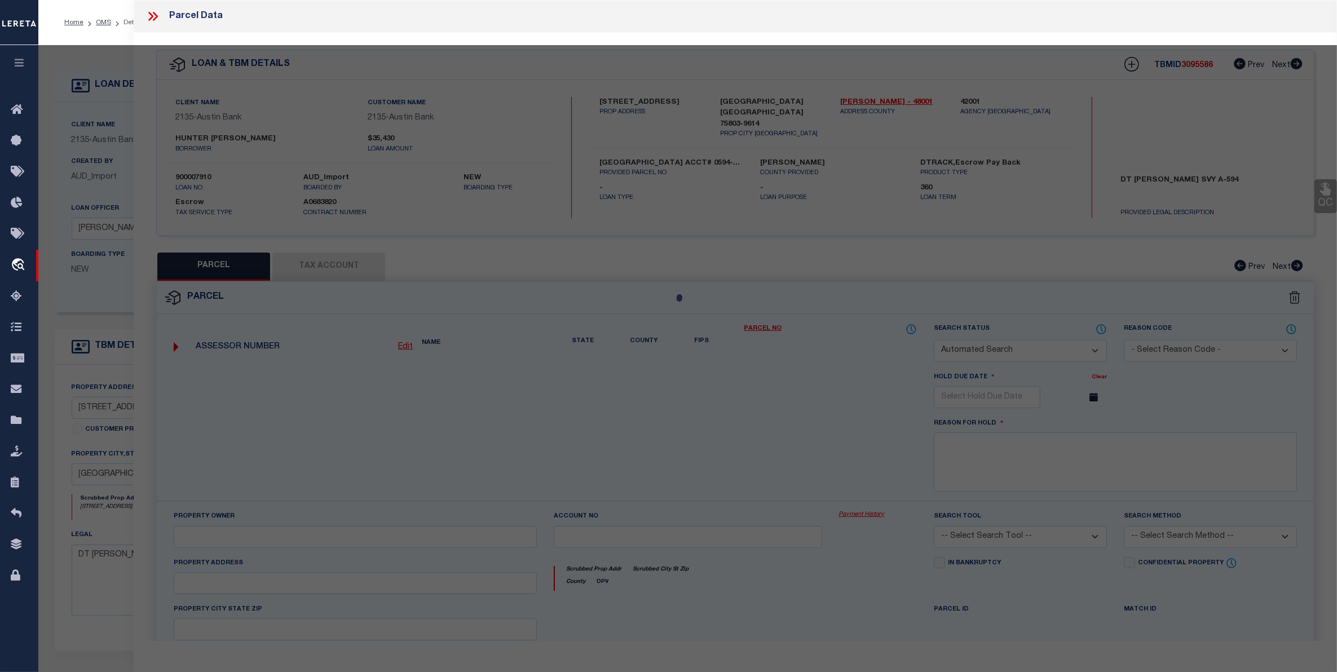
checkbox input "false"
type input "[GEOGRAPHIC_DATA] [GEOGRAPHIC_DATA]"
type textarea "A0594 [PERSON_NAME] CBLOCK 578 TRACT 5"
type textarea "Tax Id Special Project"
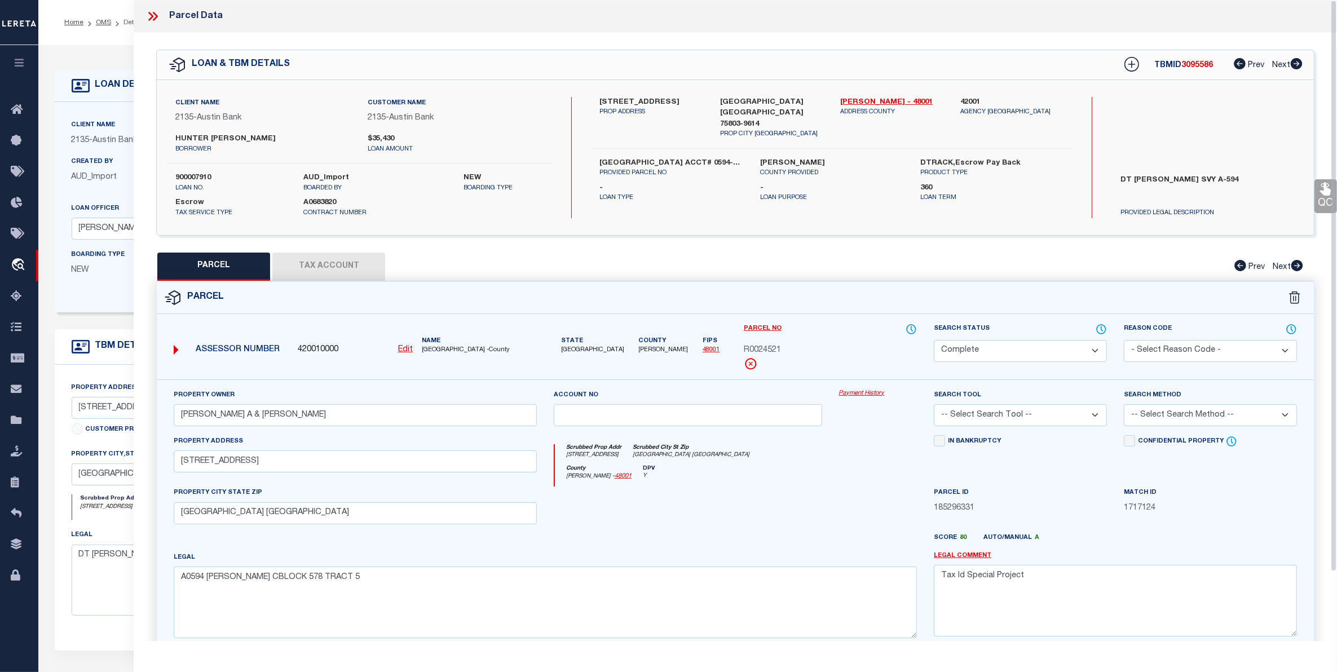
click at [345, 264] on button "Tax Account" at bounding box center [328, 267] width 113 height 28
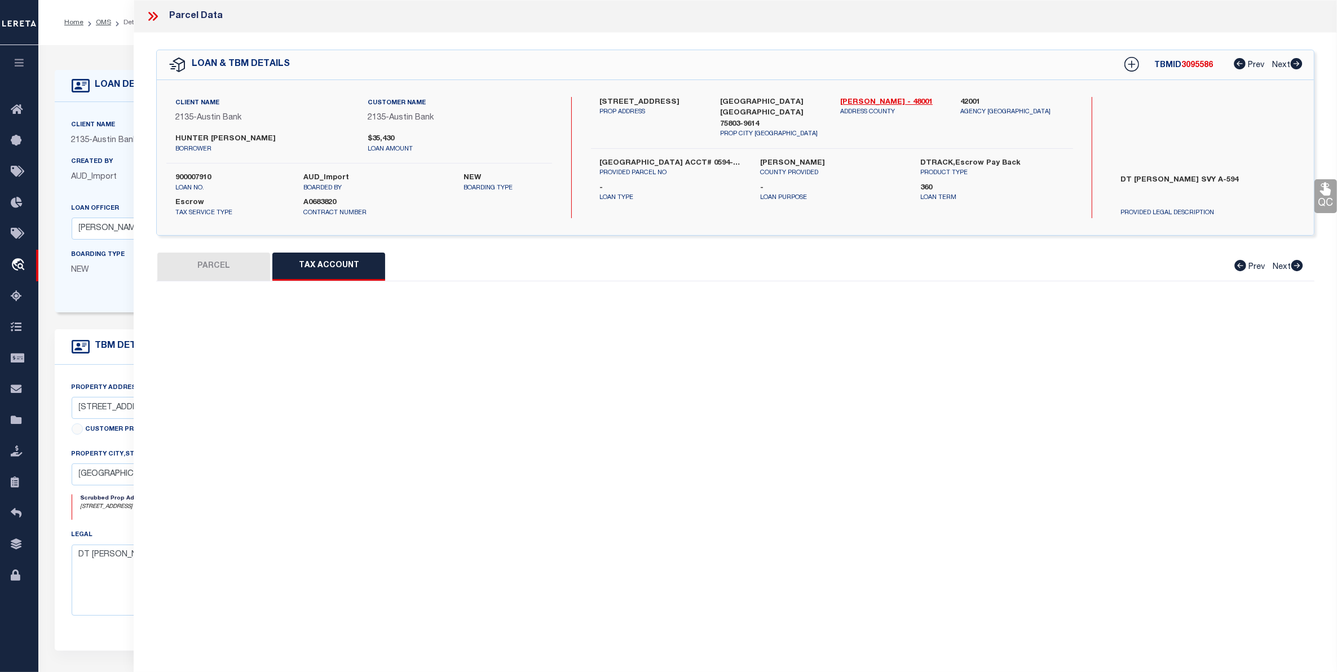
select select "100"
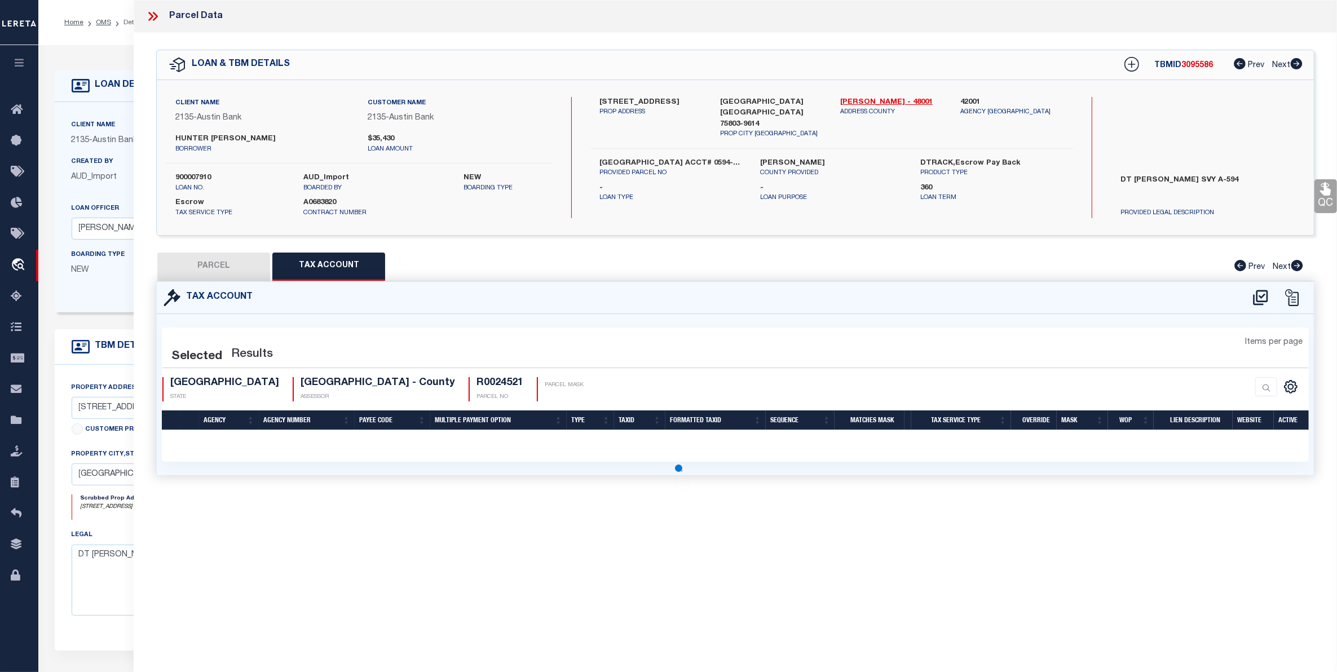
select select "100"
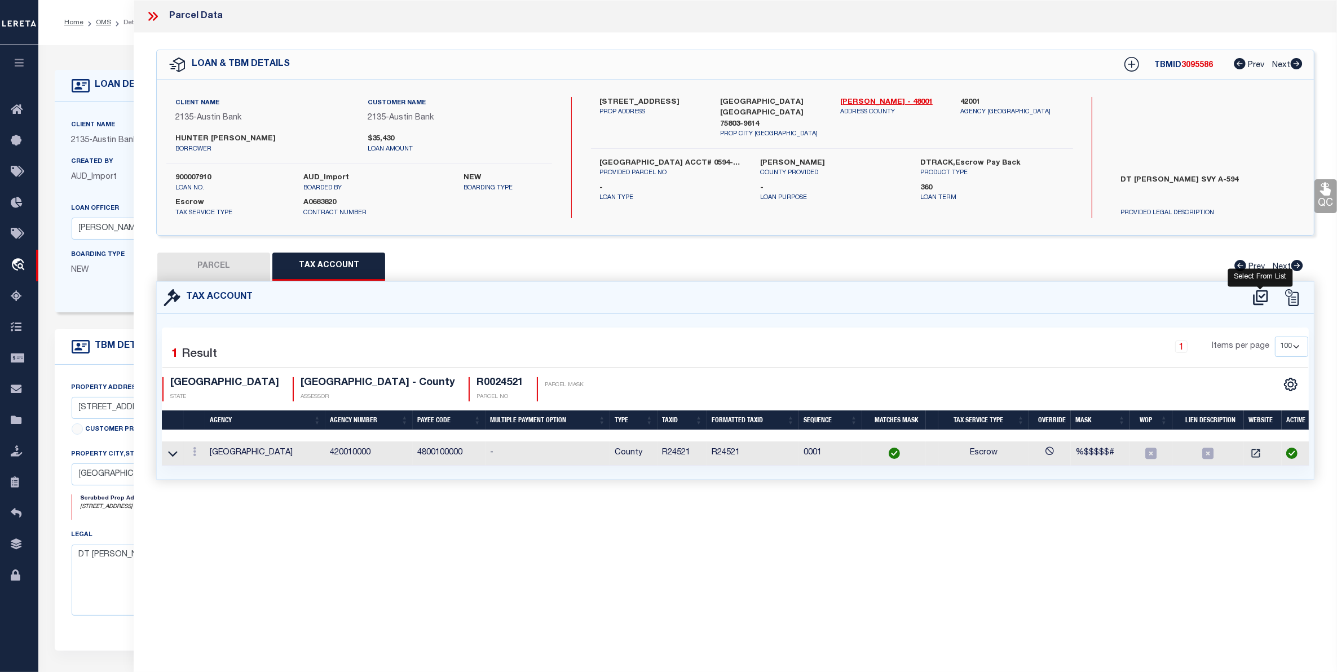
click at [1258, 291] on icon at bounding box center [1260, 298] width 19 height 18
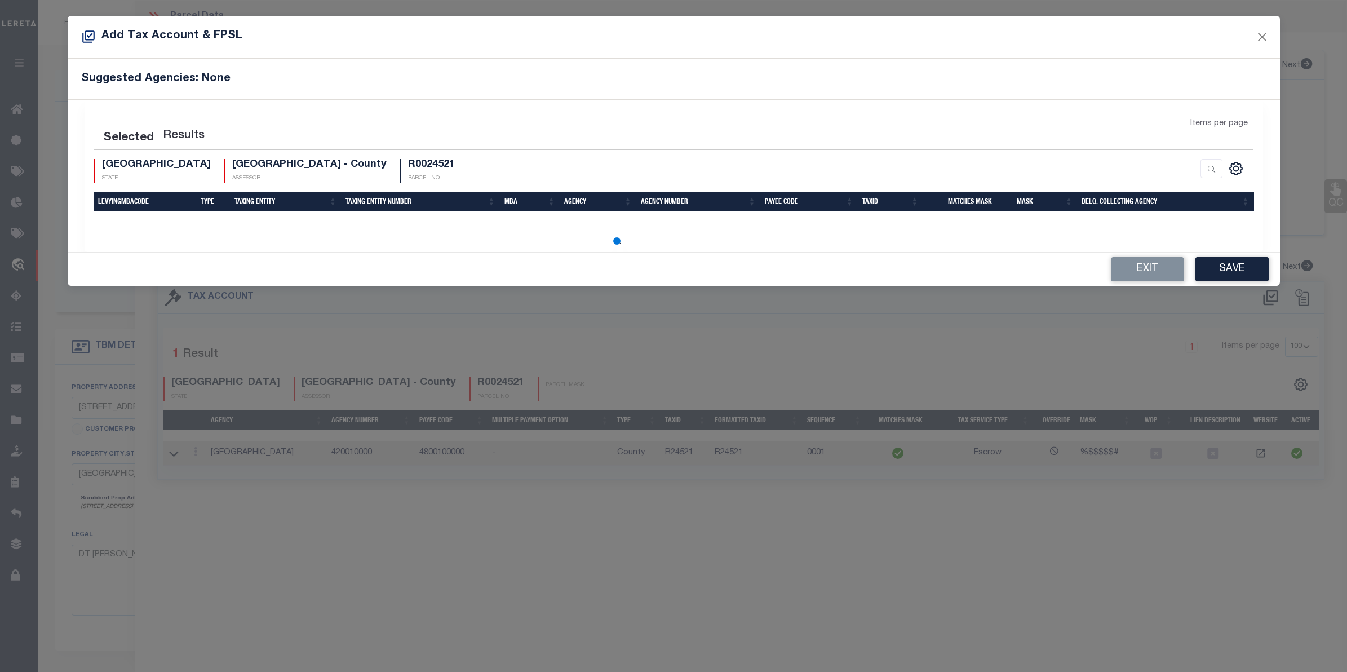
select select "100"
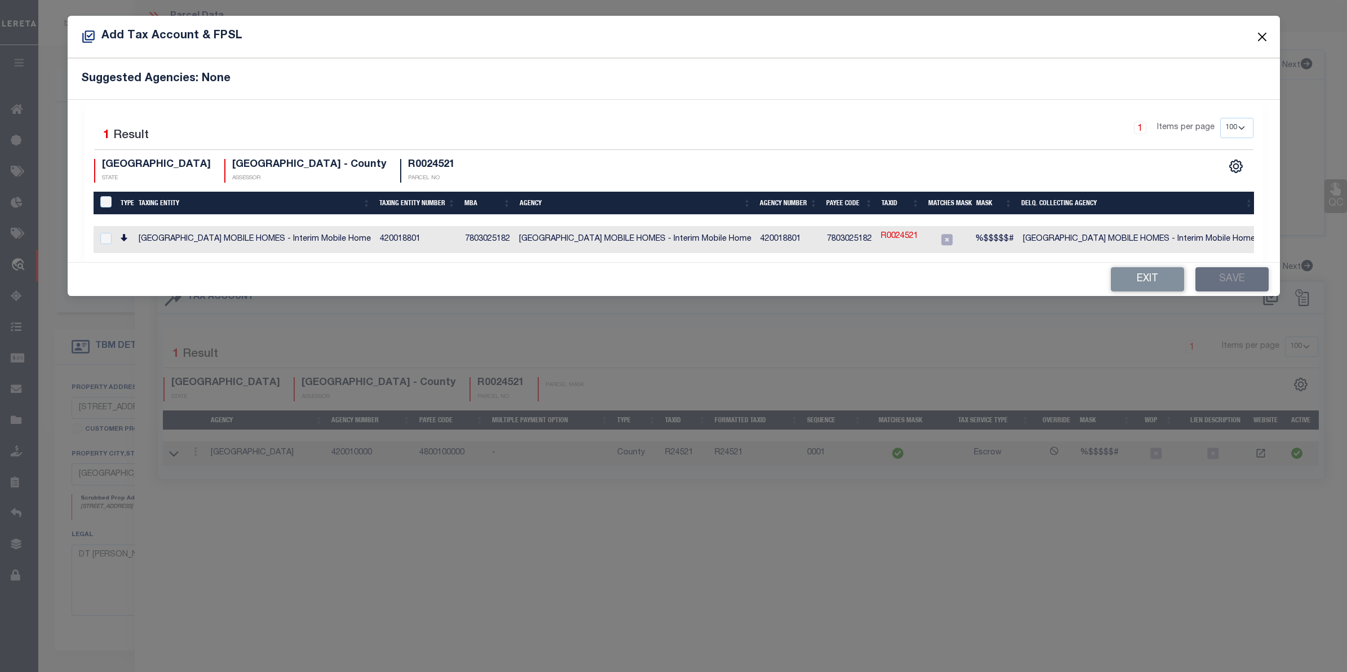
click at [1261, 39] on button "Close" at bounding box center [1262, 36] width 15 height 15
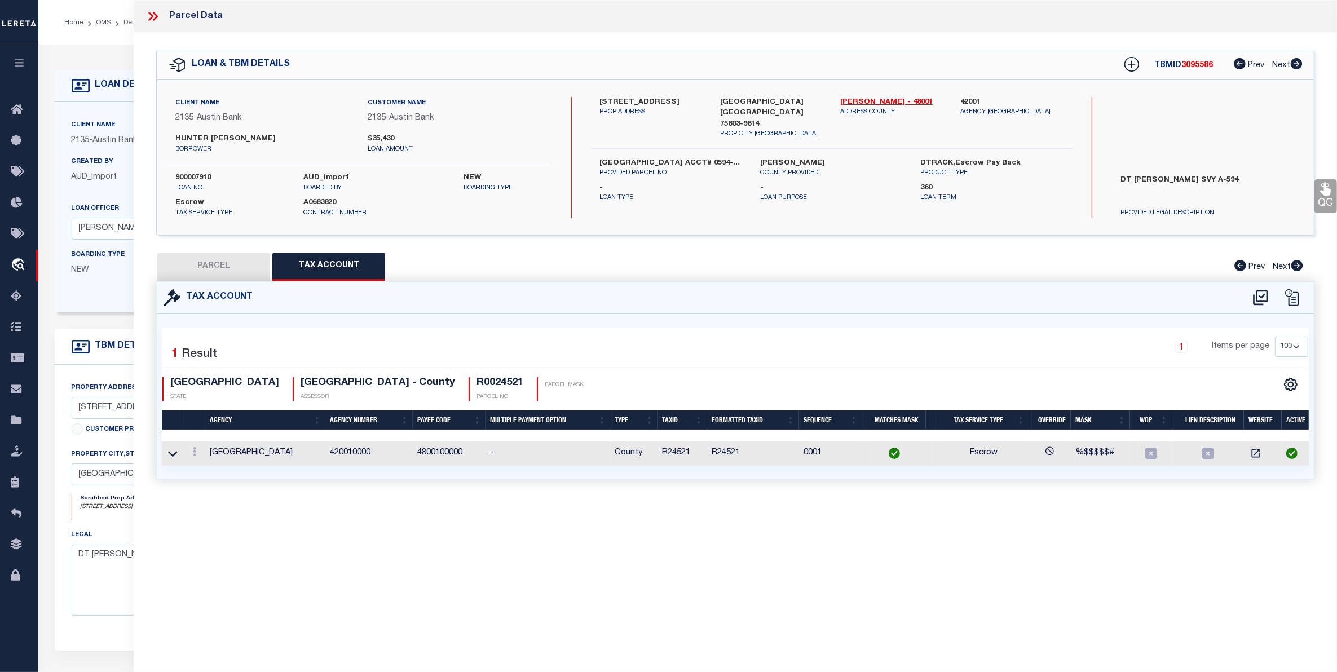
click at [105, 23] on link "OMS" at bounding box center [103, 22] width 15 height 7
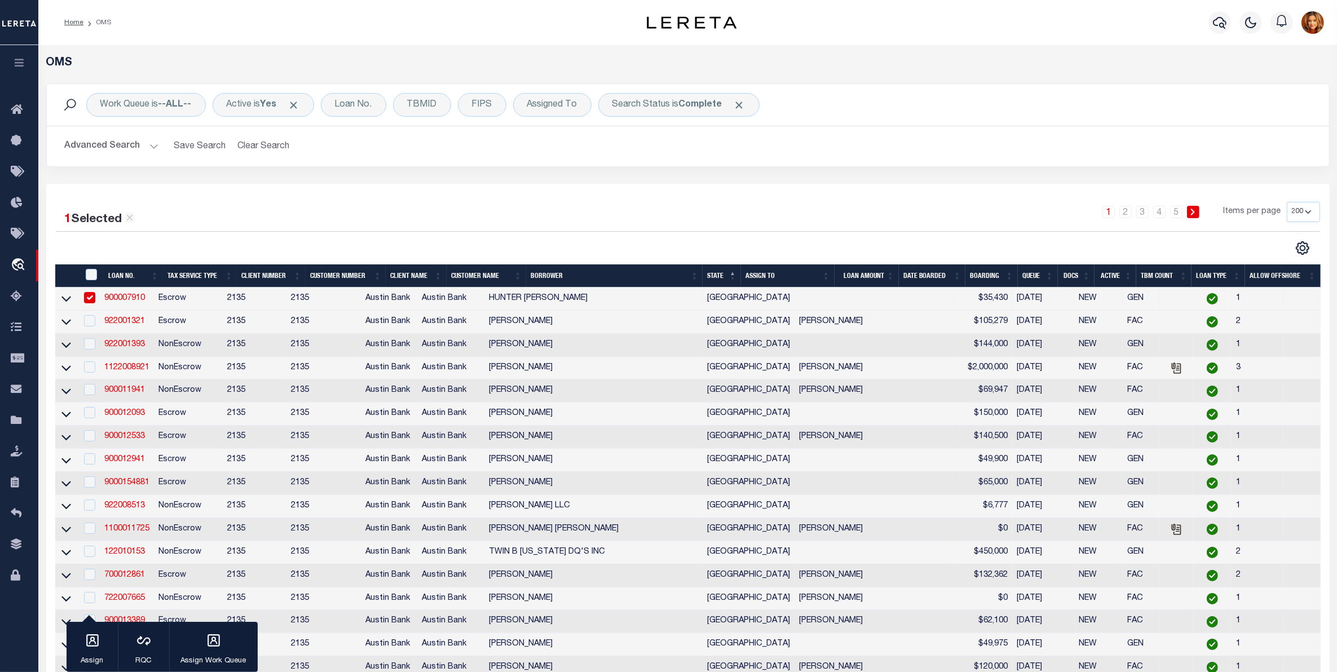
click at [89, 147] on button "Advanced Search" at bounding box center [112, 146] width 94 height 22
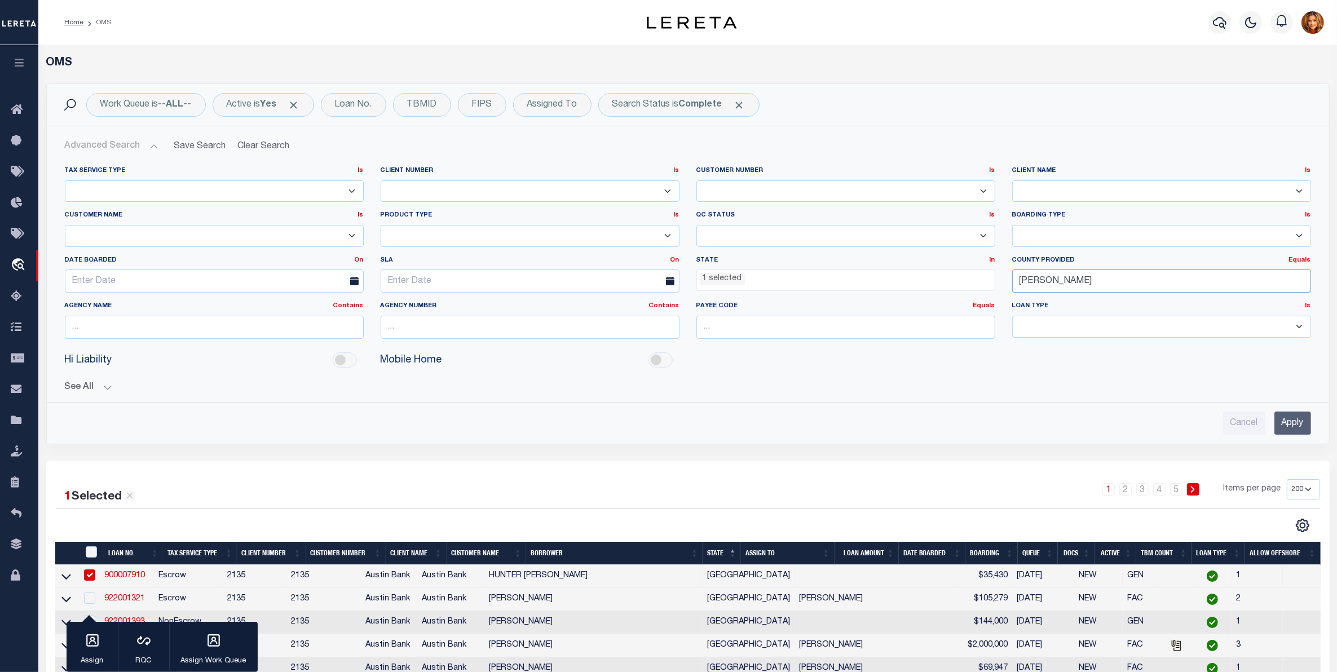
click at [1076, 280] on input "[PERSON_NAME]" at bounding box center [1161, 280] width 299 height 23
drag, startPoint x: 1076, startPoint y: 280, endPoint x: 931, endPoint y: 288, distance: 145.1
click at [931, 288] on div "Tax Service Type Is Is Contains Escrow NonEscrow Client Number Is Is Contains 1…" at bounding box center [687, 257] width 1263 height 182
type input "[PERSON_NAME]"
click at [1045, 299] on div "[PERSON_NAME]" at bounding box center [1161, 304] width 298 height 18
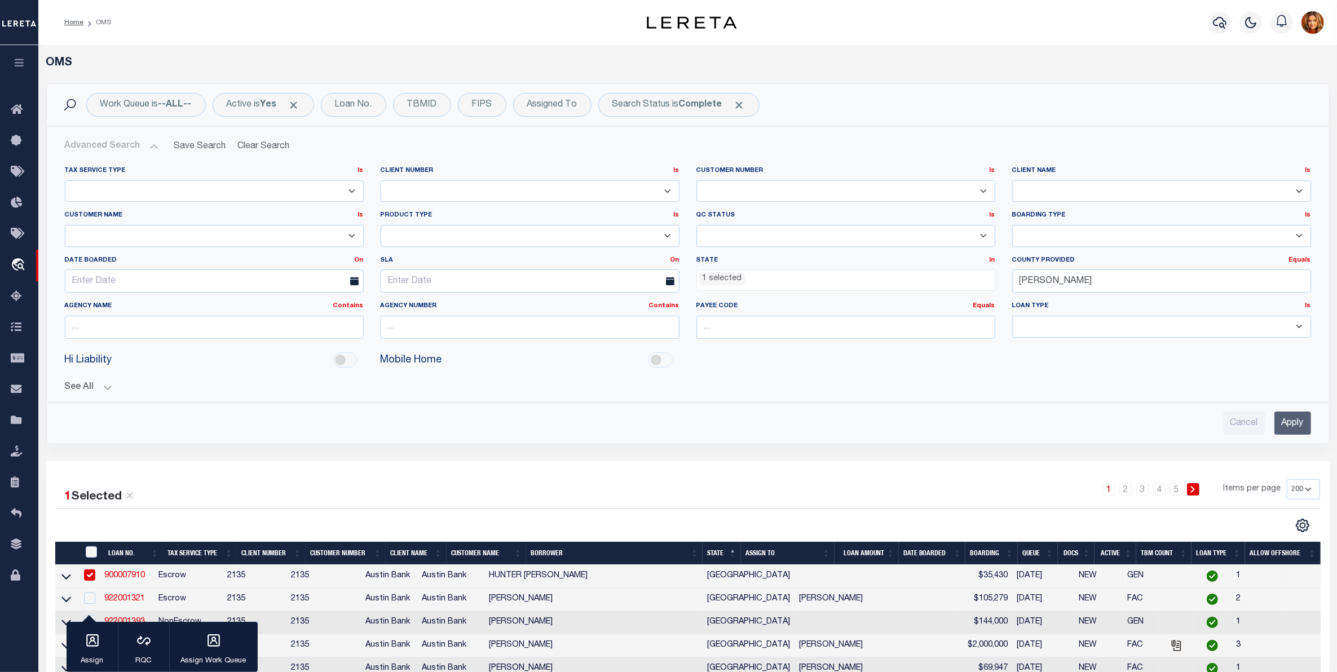
click at [1294, 420] on input "Apply" at bounding box center [1292, 423] width 37 height 23
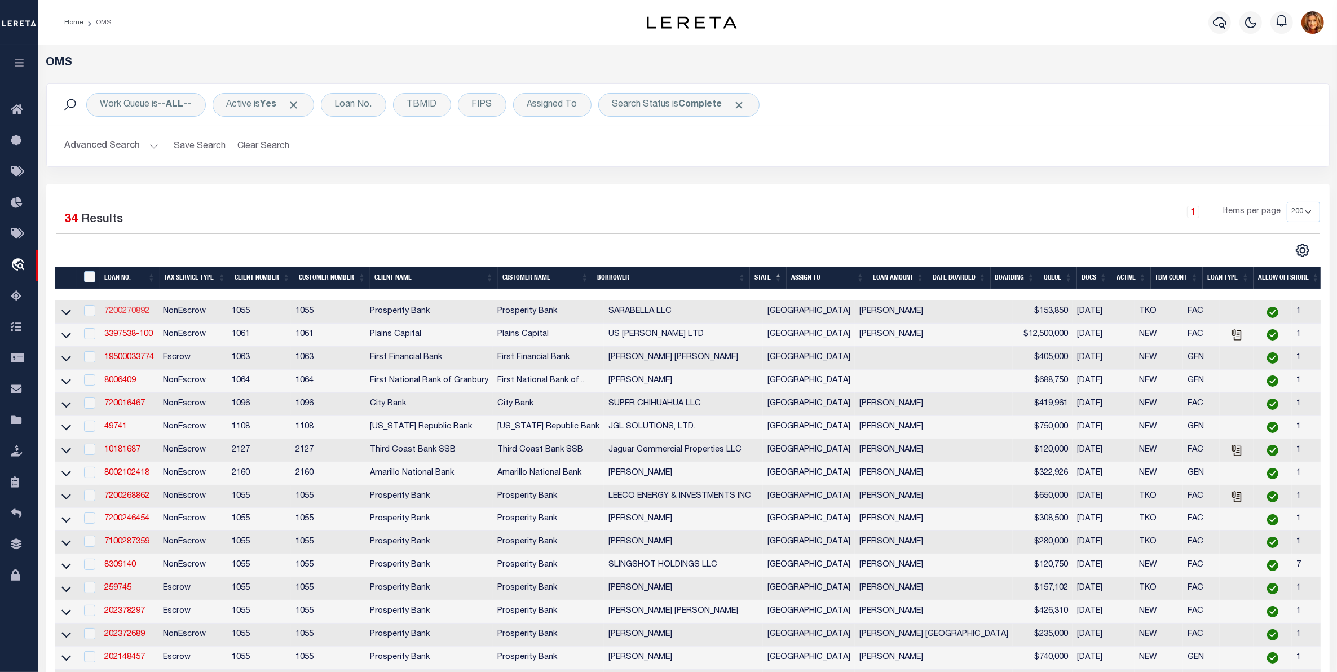
click at [138, 314] on link "7200270892" at bounding box center [126, 311] width 45 height 8
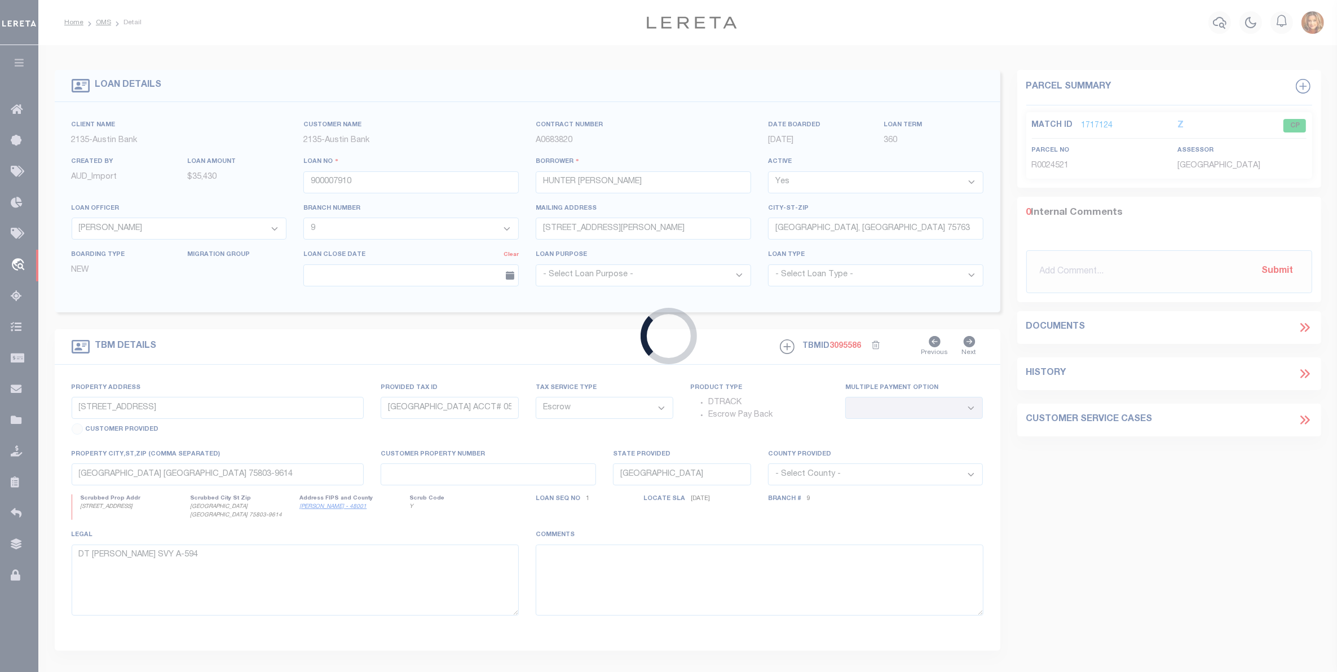
type input "7200270892"
type input "SARABELLA LLC"
select select
type input "[STREET_ADDRESS]"
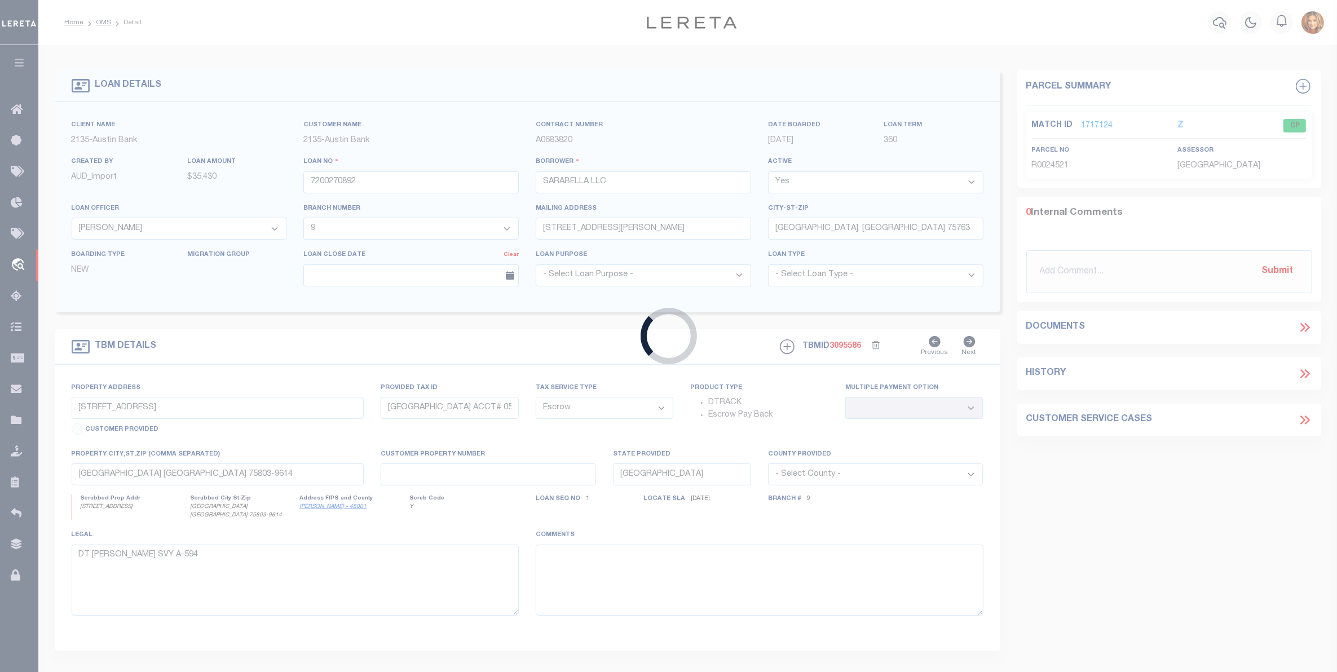
type input "[PERSON_NAME] TX 79714"
select select
select select "NonEscrow"
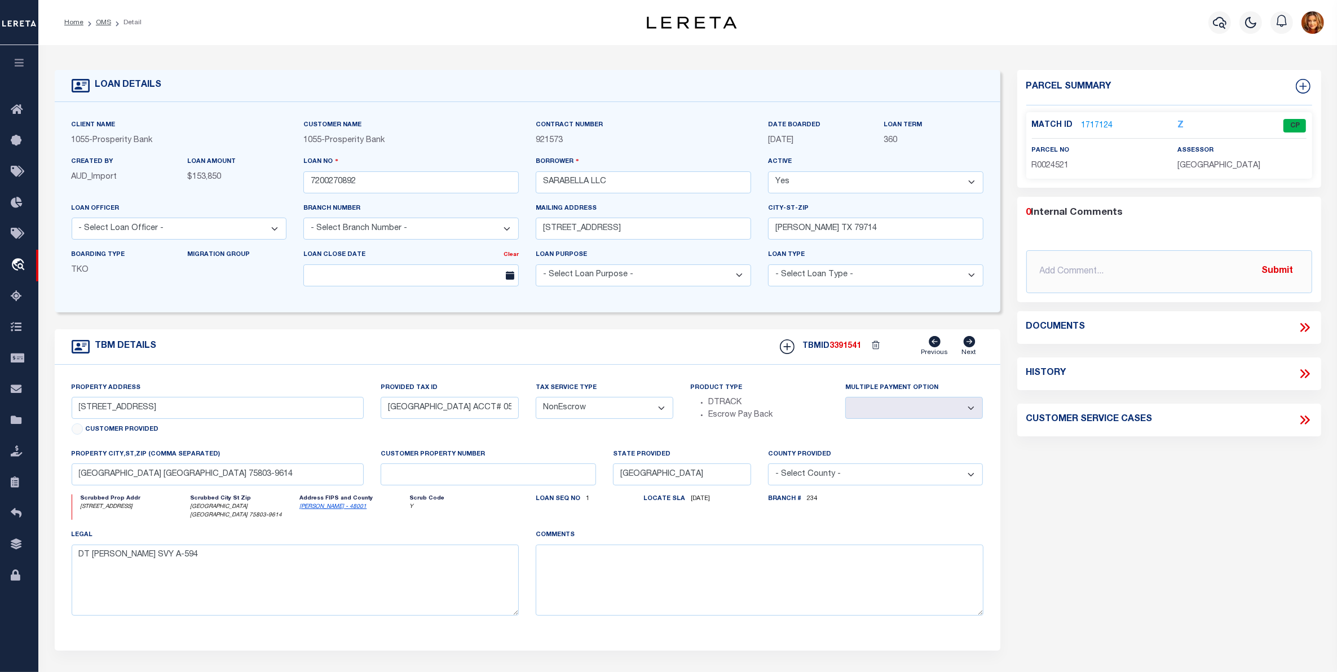
type input "[STREET_ADDRESS]"
select select
type input "[GEOGRAPHIC_DATA], [GEOGRAPHIC_DATA]"
type textarea "FLDT [STREET_ADDRESS][PERSON_NAME]"
select select "4000"
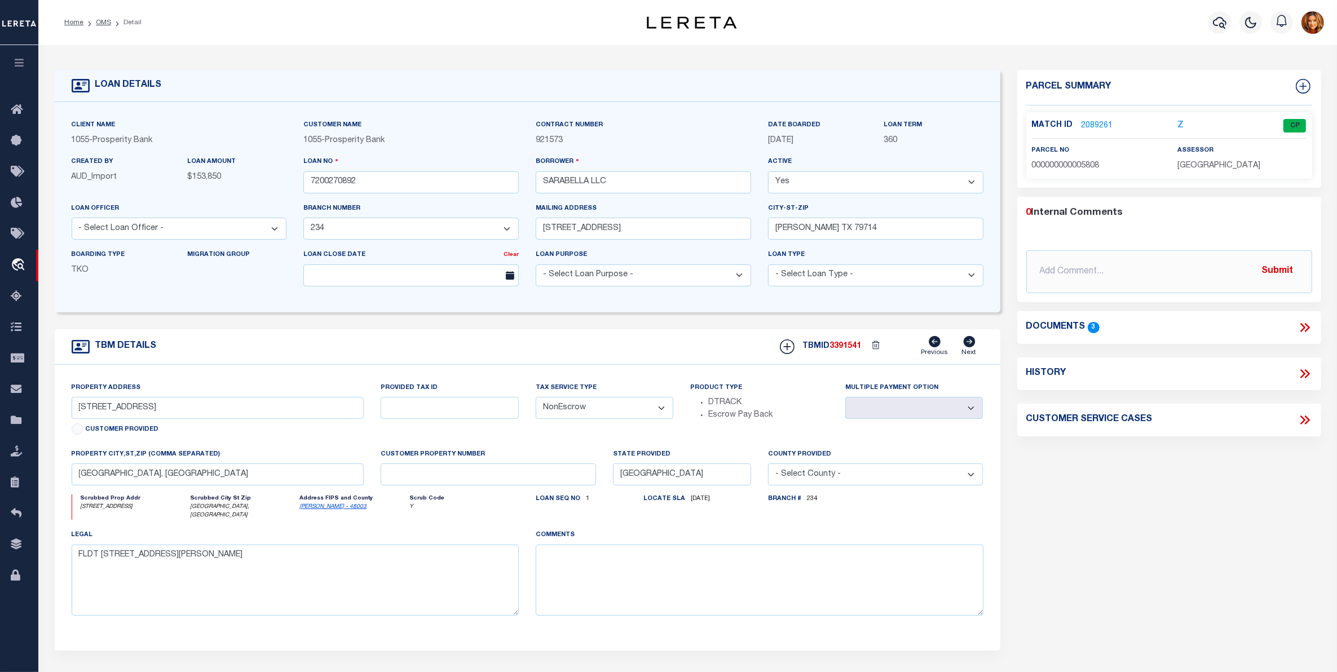
click at [1094, 120] on link "2089261" at bounding box center [1097, 126] width 32 height 12
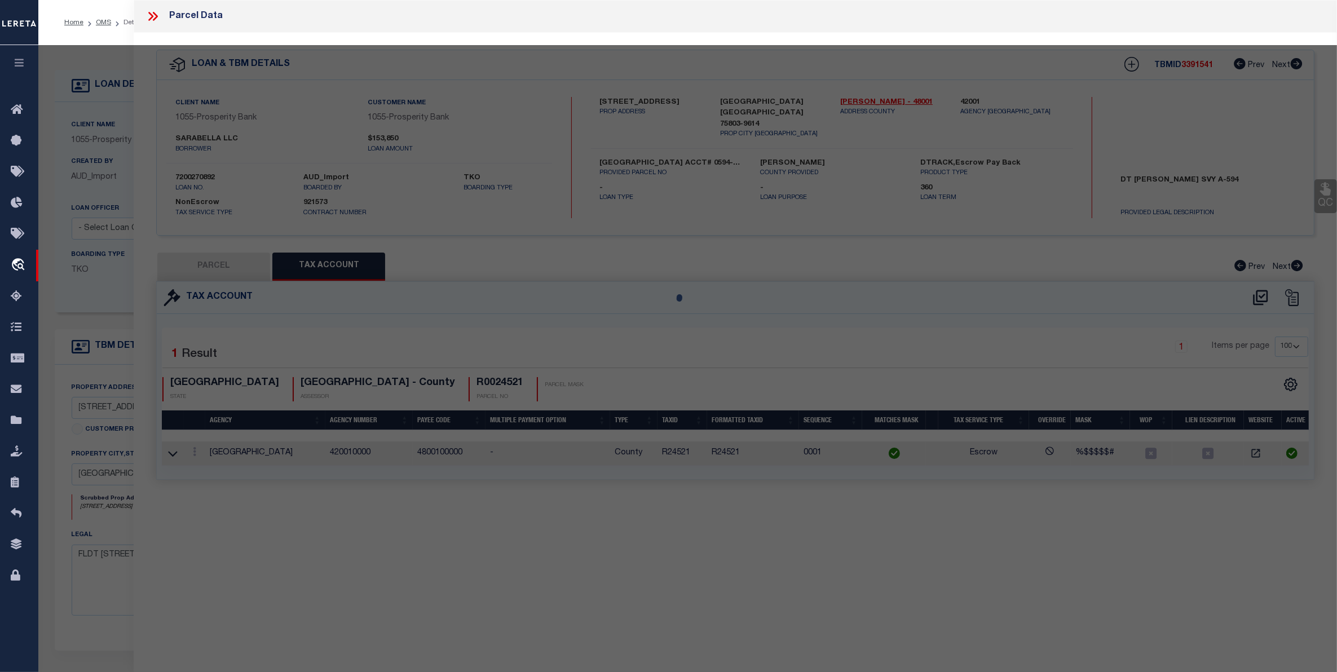
select select "AS"
checkbox input "false"
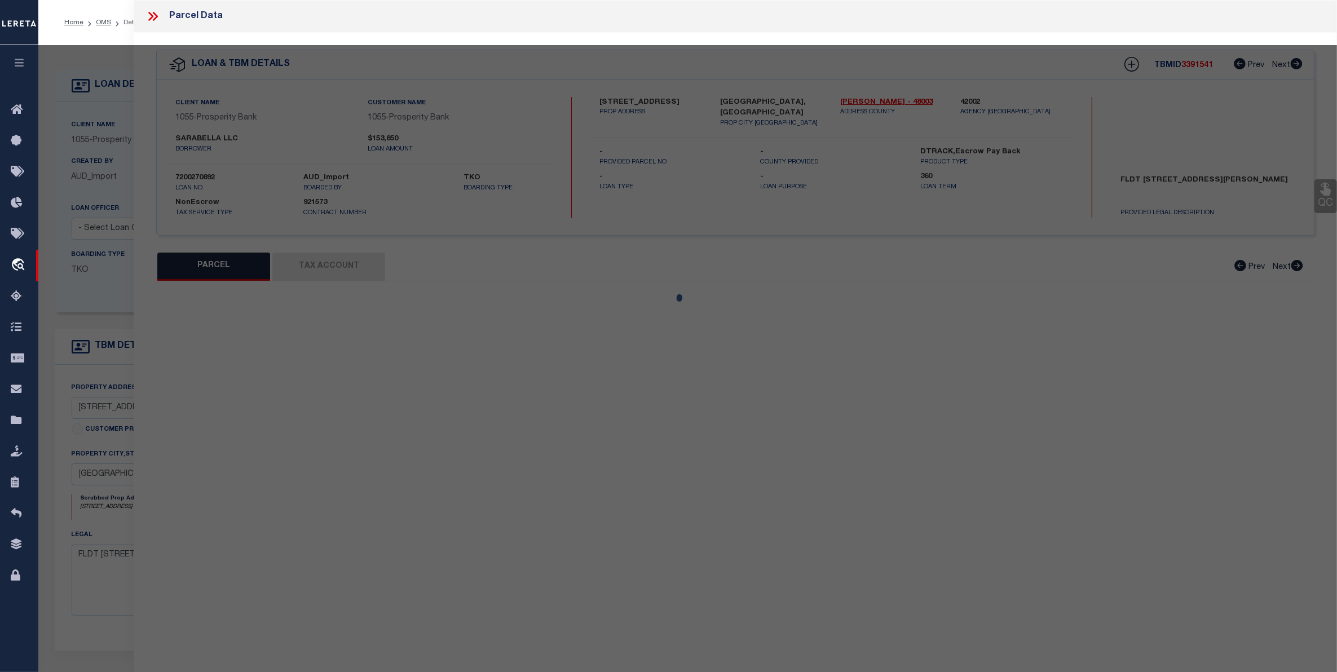
select select "CP"
type input "SARABELLA LLC"
select select "AGW"
select select
type input "811 NE 2"
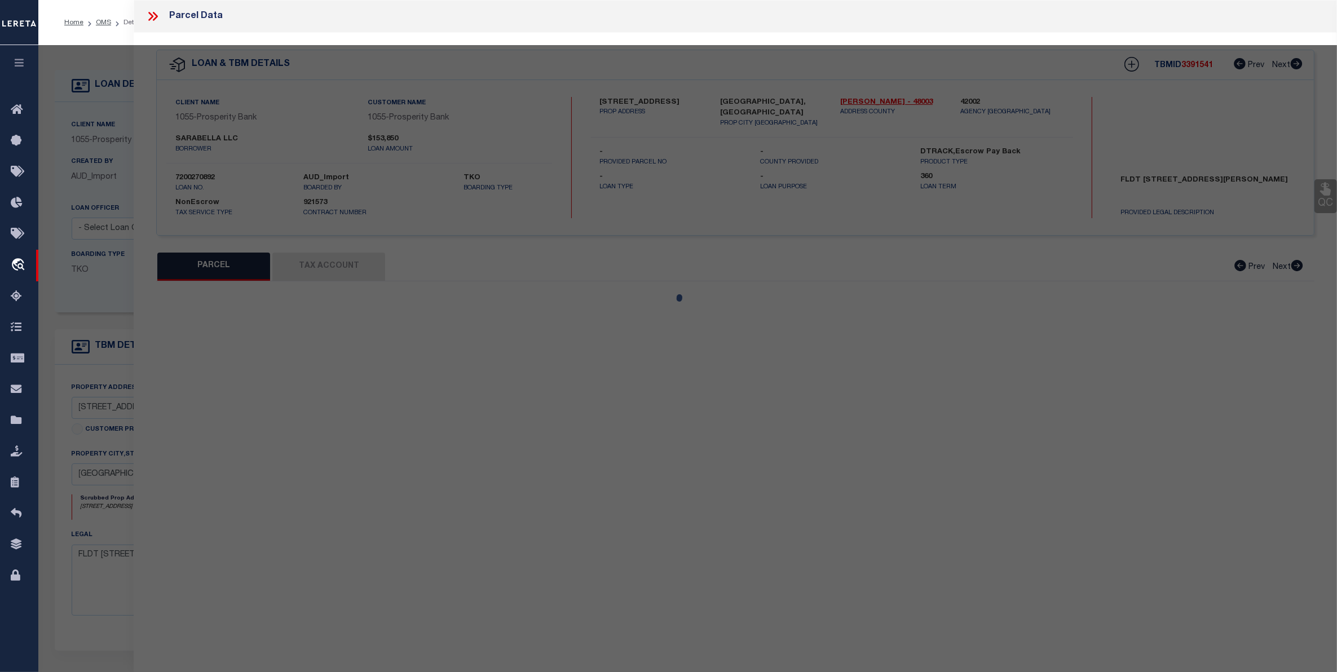
checkbox input "false"
type input "[GEOGRAPHIC_DATA], [GEOGRAPHIC_DATA]"
type textarea "WHITE-NORTHWEST BLK 17 LOT 13 ([PERSON_NAME])"
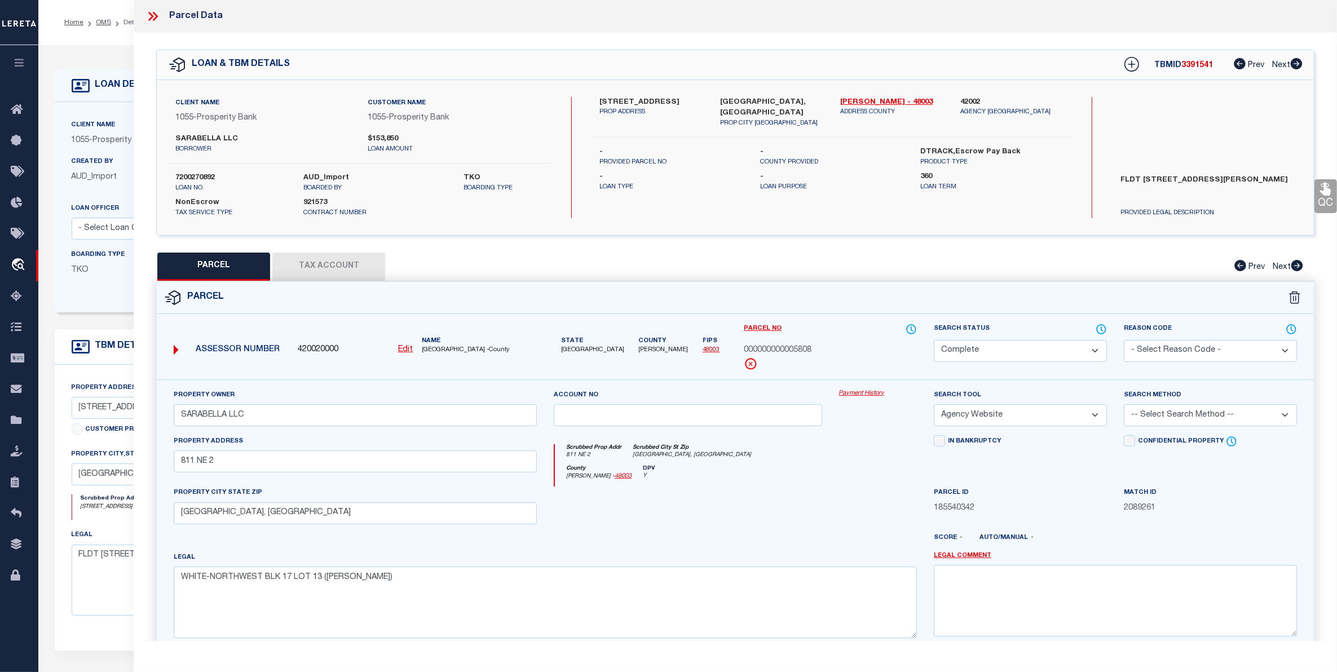
click at [341, 266] on button "Tax Account" at bounding box center [328, 267] width 113 height 28
select select "100"
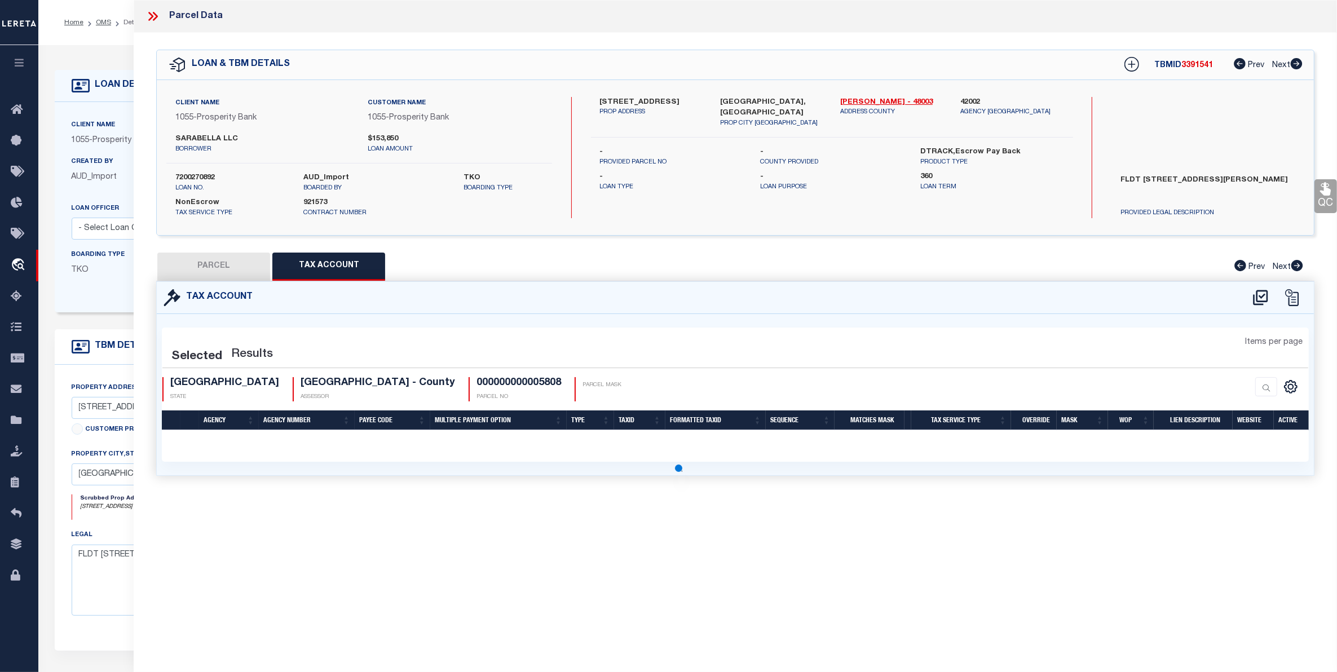
select select "100"
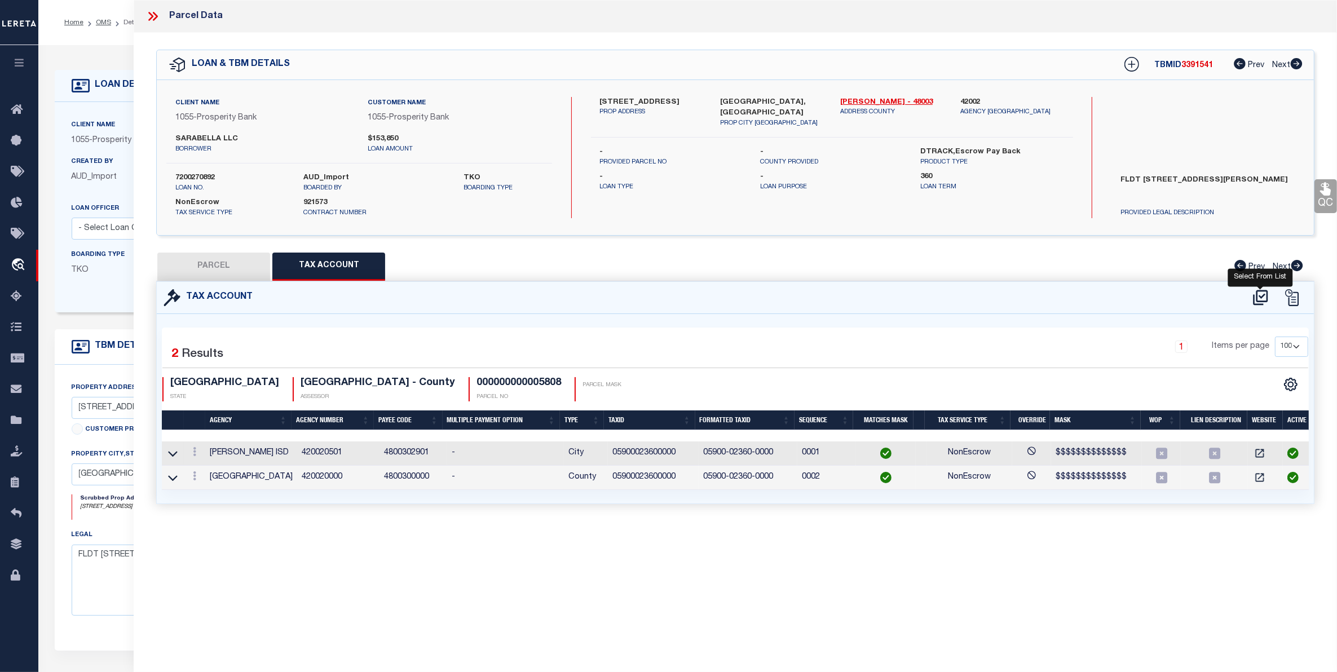
click at [1261, 297] on icon at bounding box center [1260, 297] width 15 height 15
select select "100"
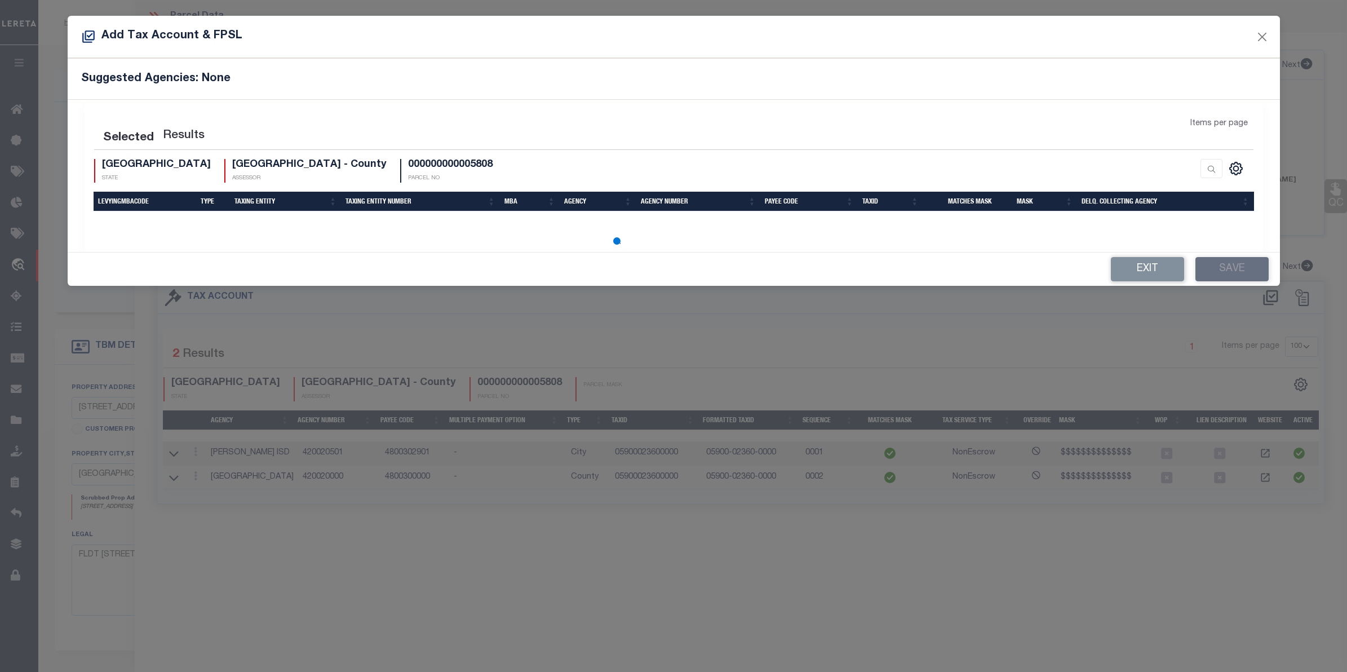
select select "100"
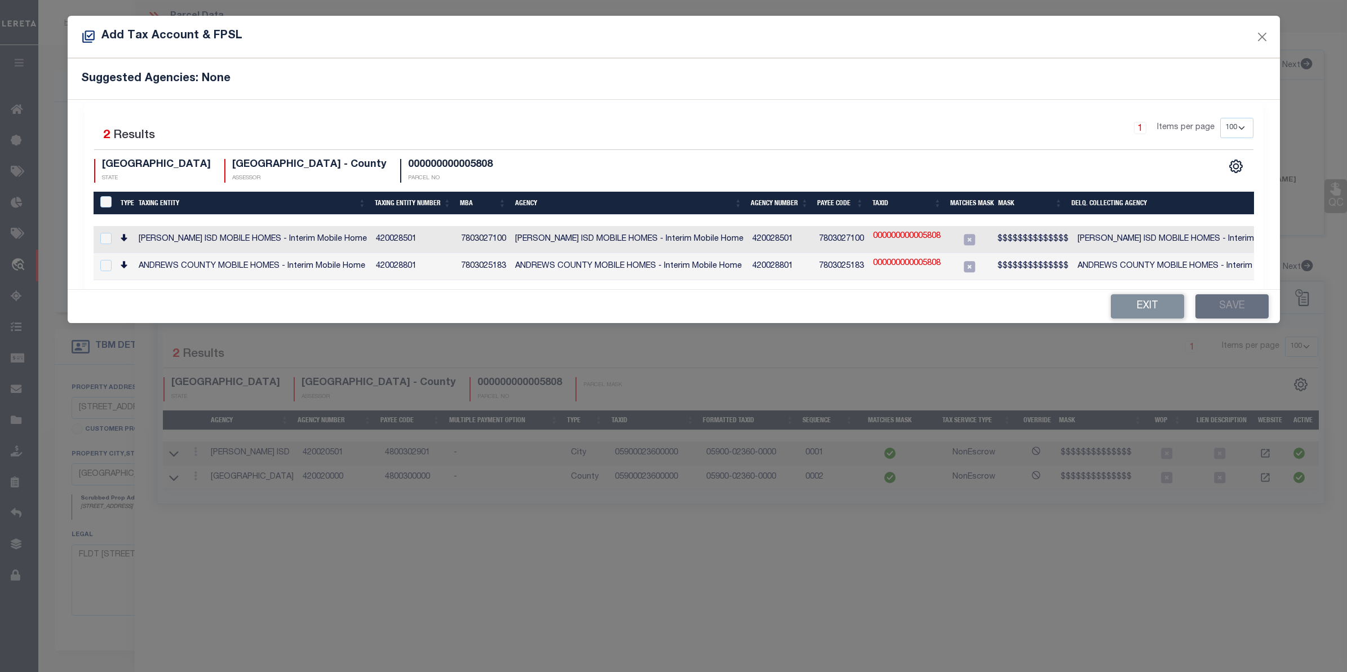
click at [376, 600] on div "Add Tax Account & FPSL Suggested Agencies: None Selected 2 Results 1 Items per …" at bounding box center [673, 336] width 1347 height 672
click at [1267, 34] on button "Close" at bounding box center [1262, 36] width 15 height 15
